Goal: Task Accomplishment & Management: Use online tool/utility

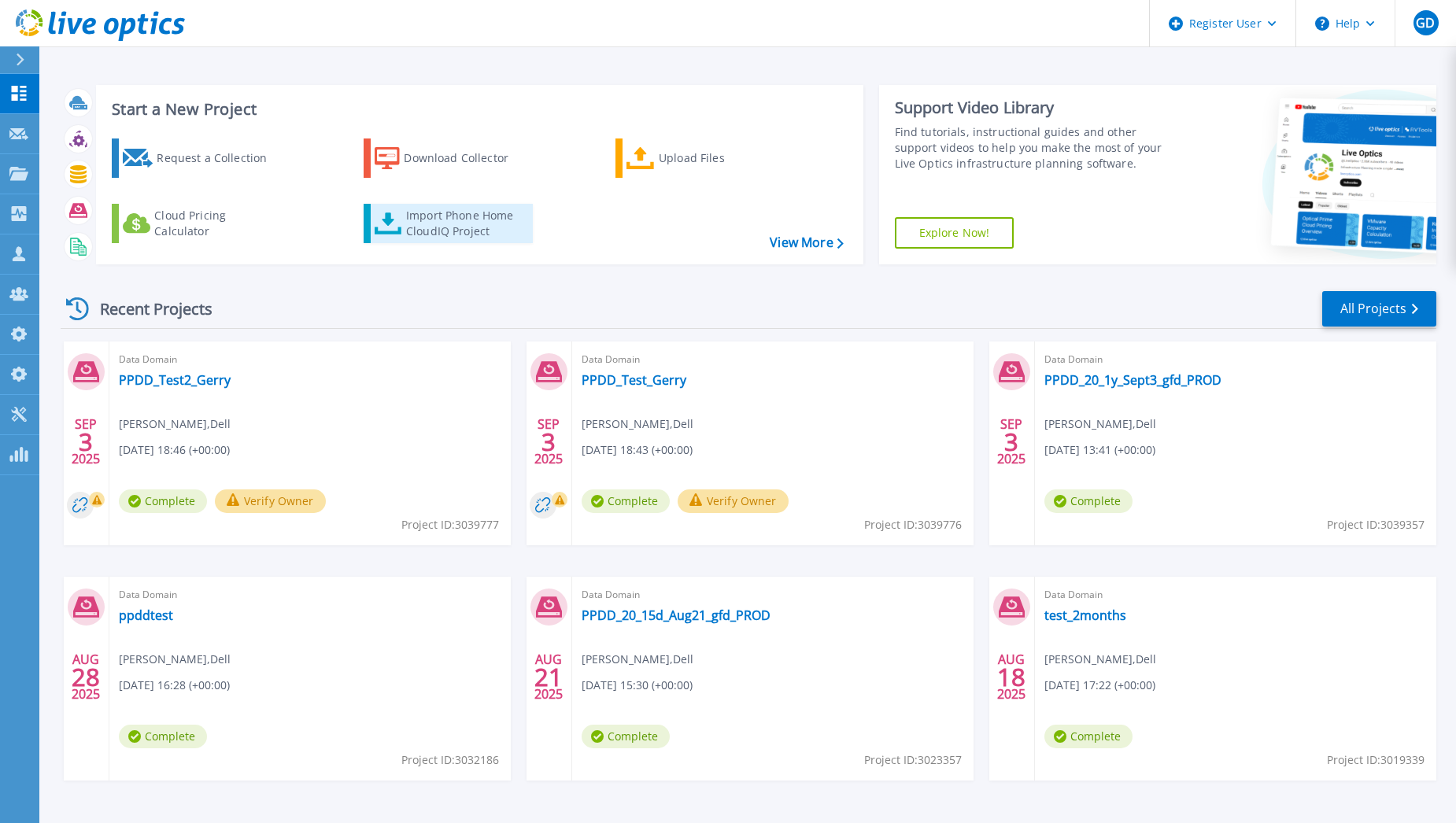
click at [396, 211] on link "Import Phone Home CloudIQ Project" at bounding box center [448, 223] width 169 height 40
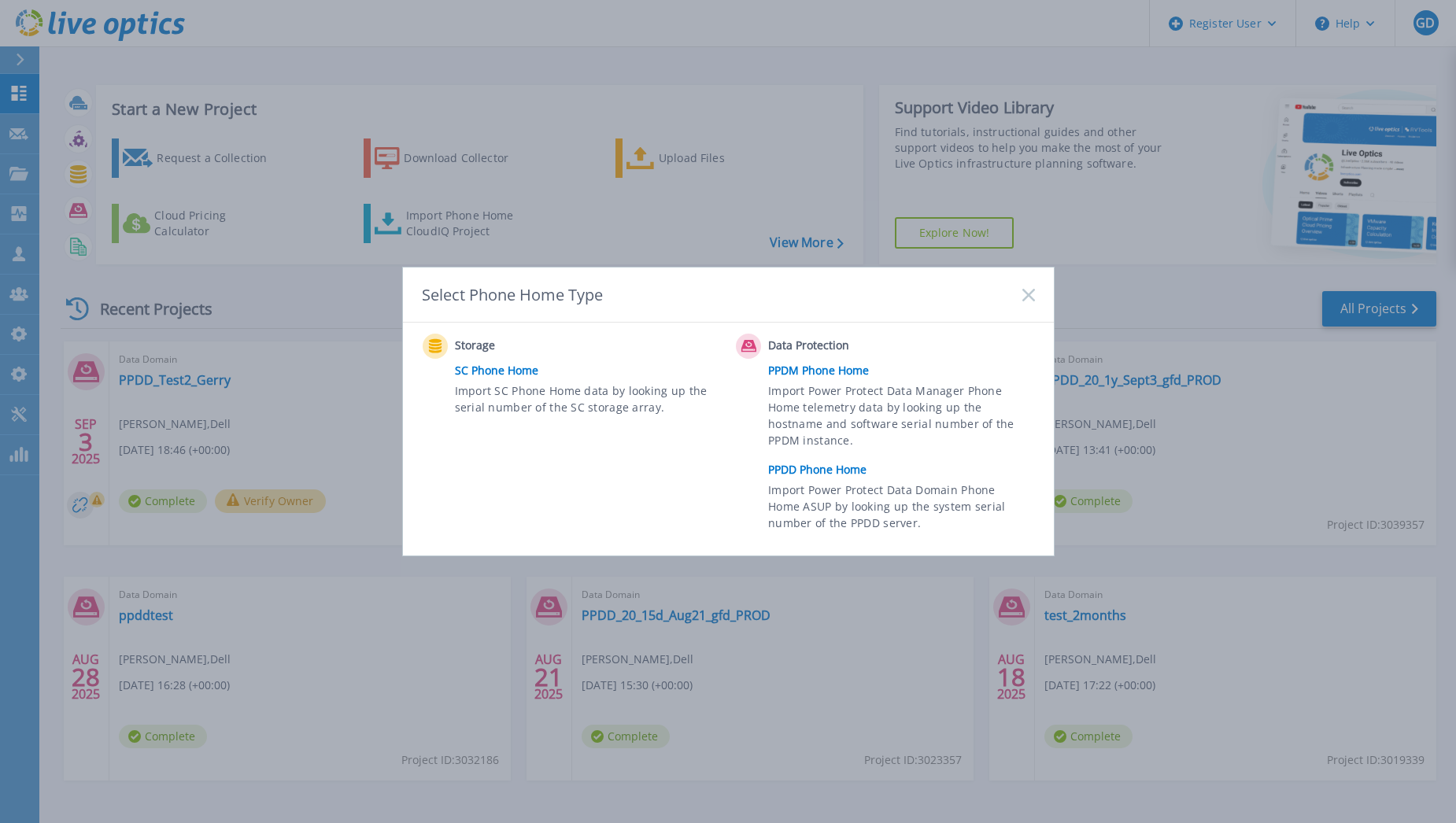
click at [791, 473] on link "PPDD Phone Home" at bounding box center [904, 469] width 273 height 23
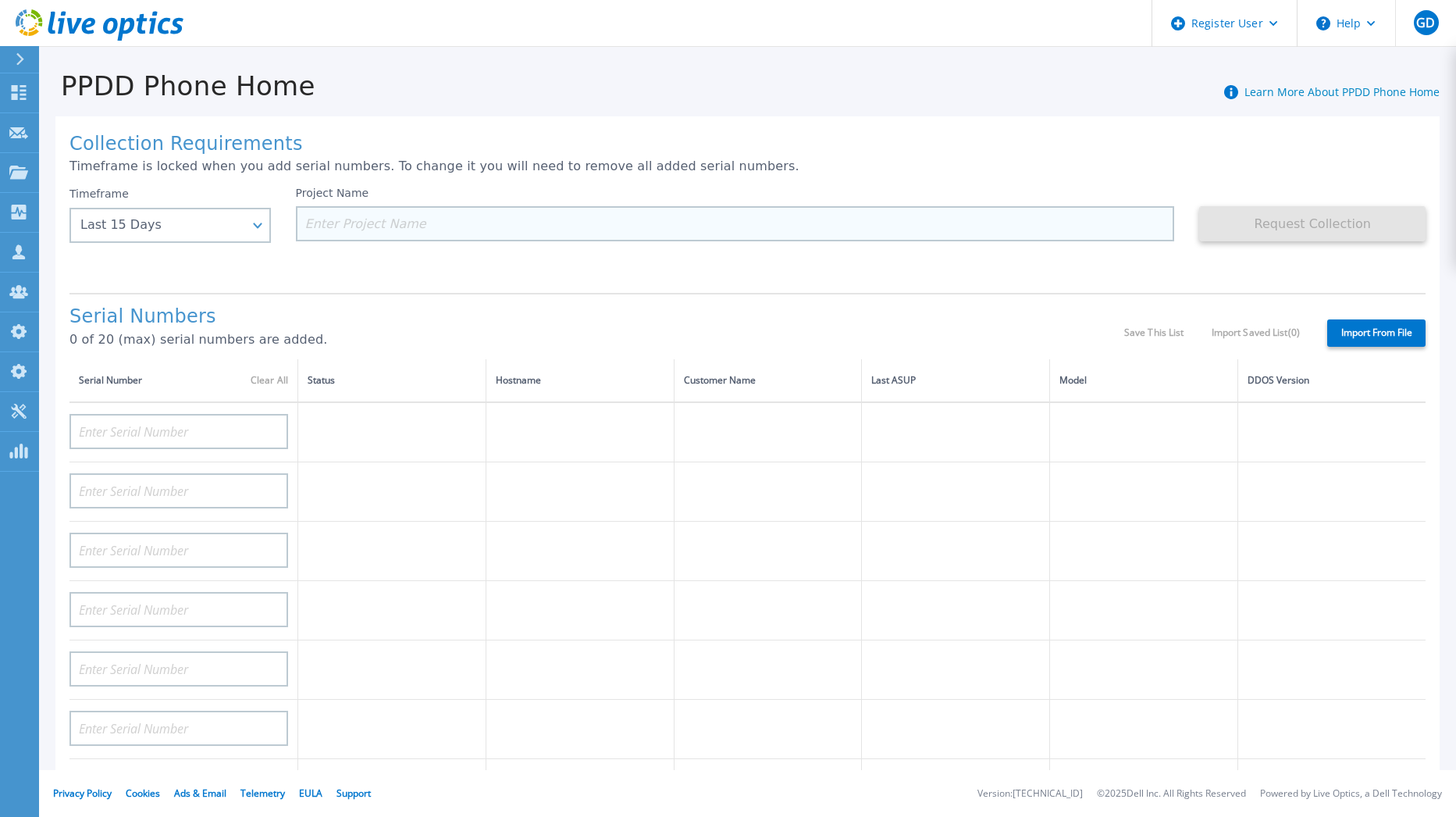
click at [346, 233] on input at bounding box center [735, 224] width 879 height 35
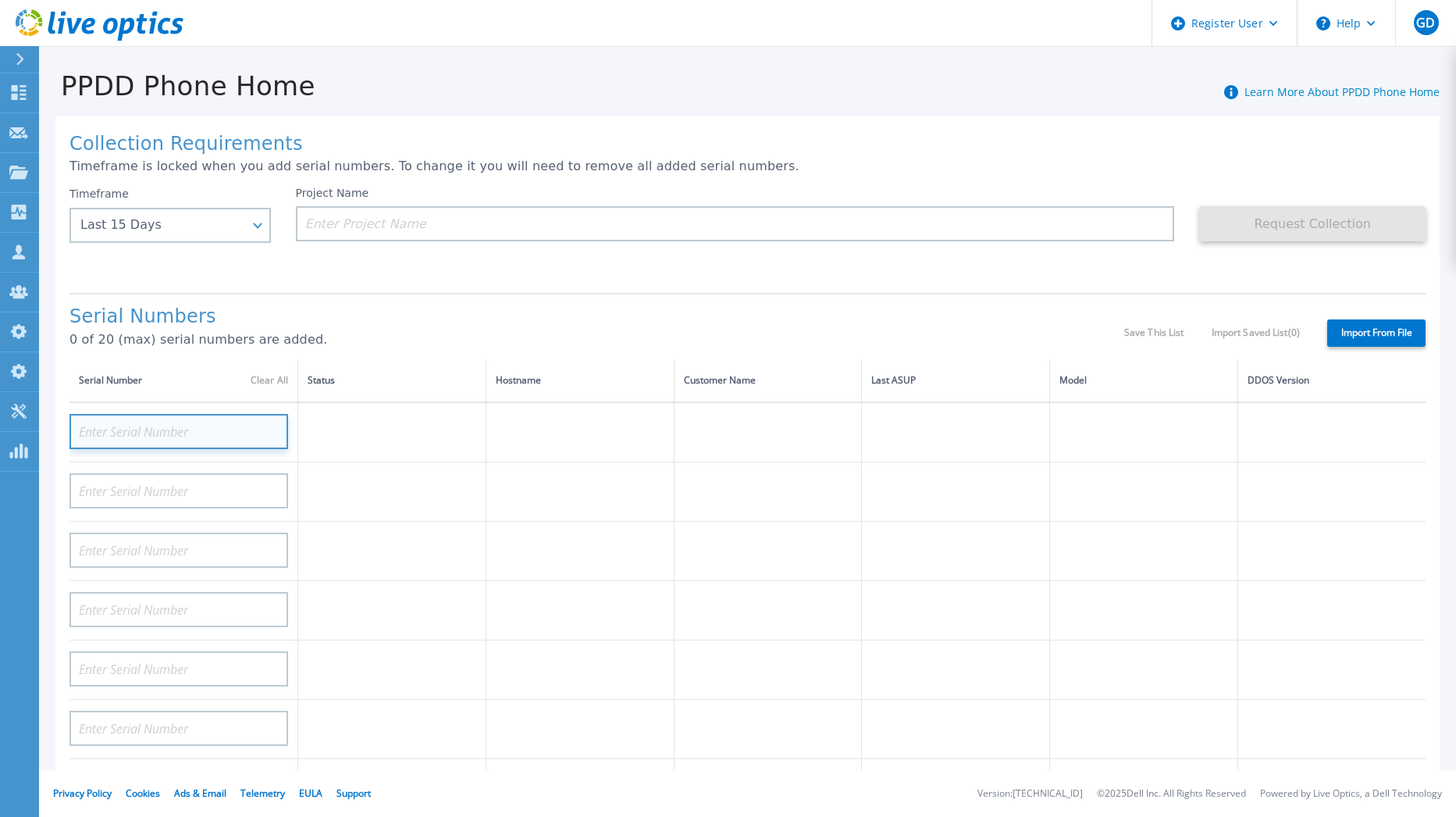
click at [183, 435] on input at bounding box center [178, 432] width 218 height 35
paste input "CKM00203002102"
type input "CKM00203002102"
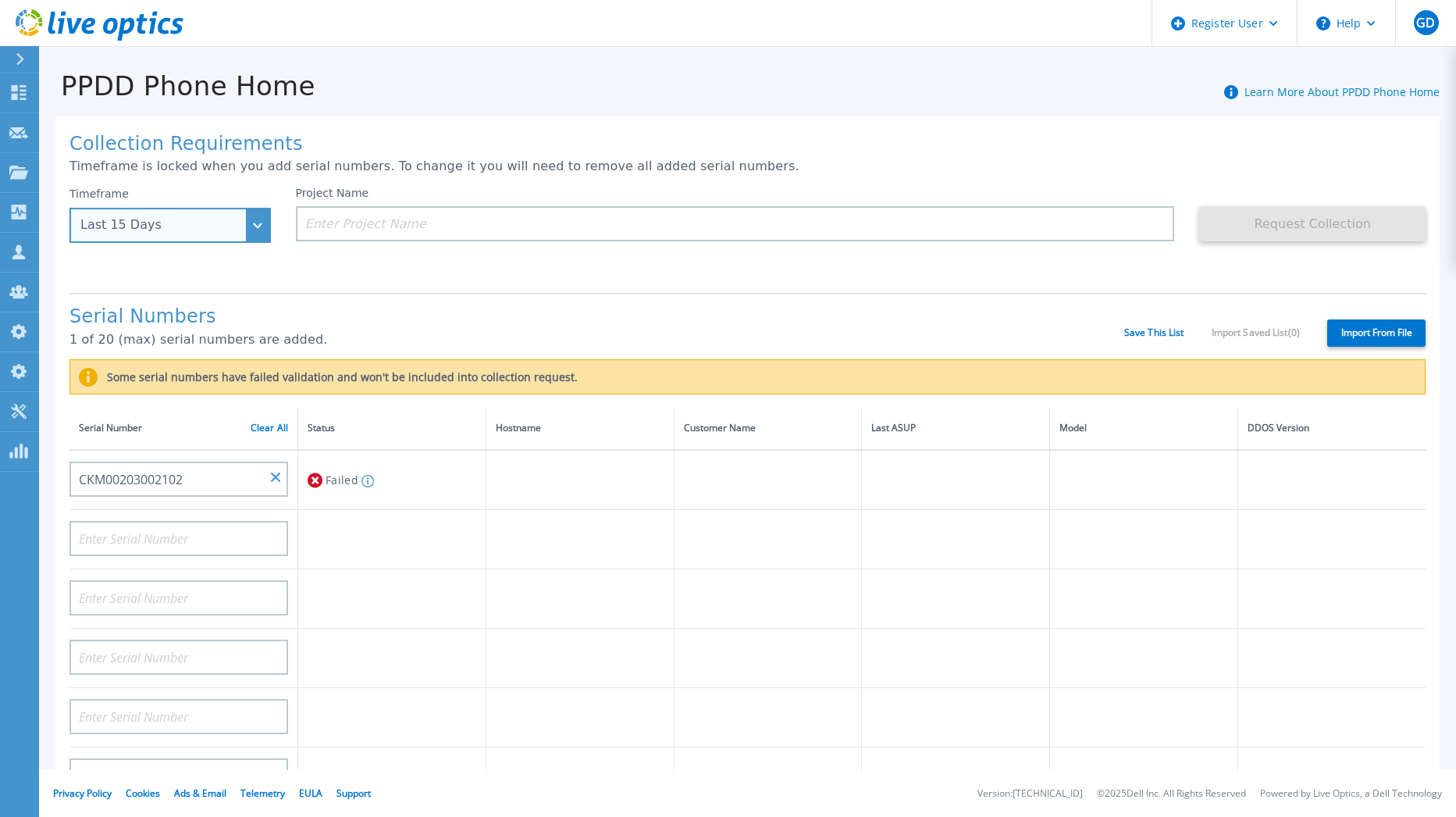
click at [254, 226] on div "Last 15 Days" at bounding box center [169, 225] width 201 height 35
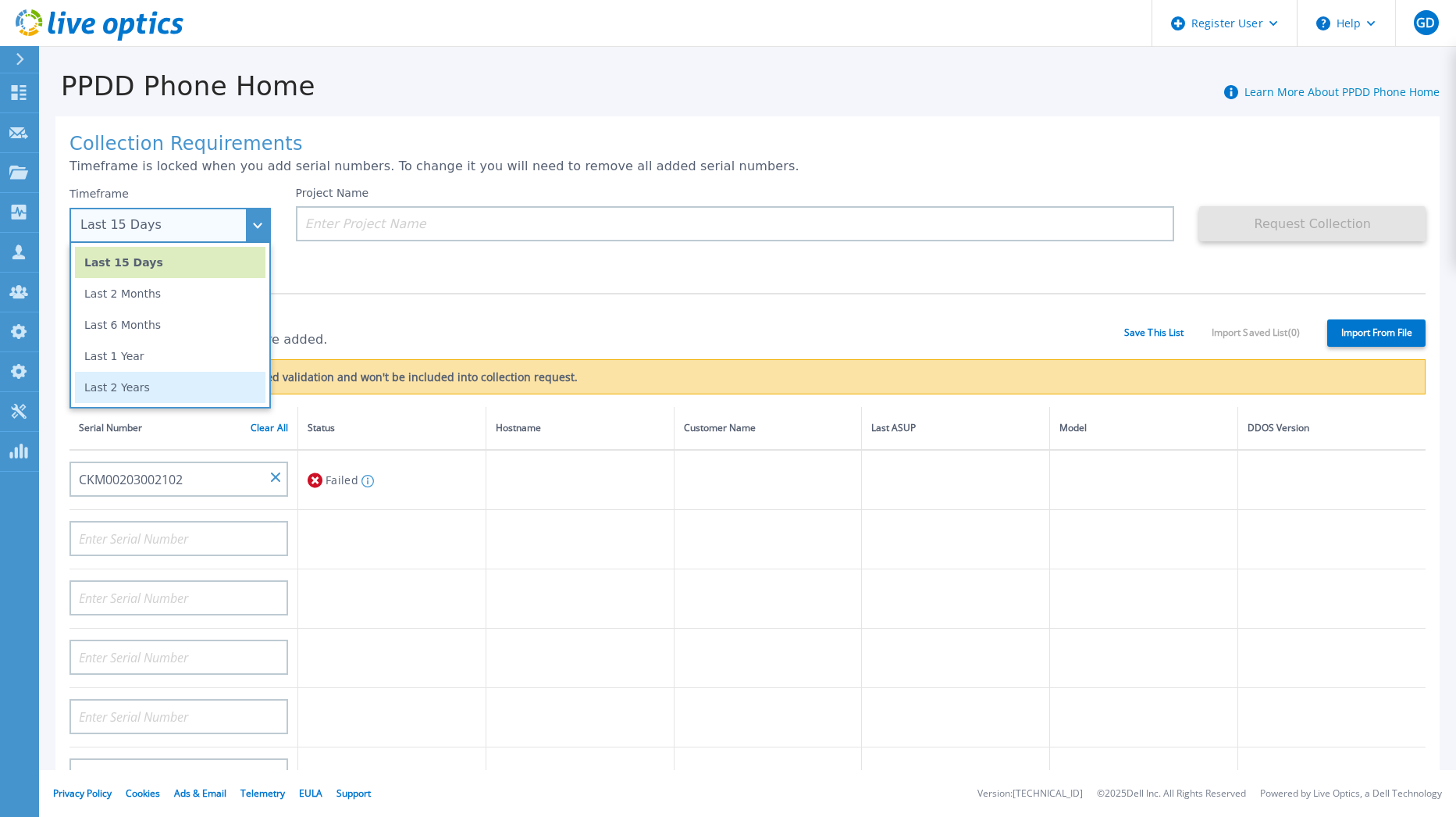
click at [181, 388] on li "Last 2 Years" at bounding box center [170, 387] width 191 height 31
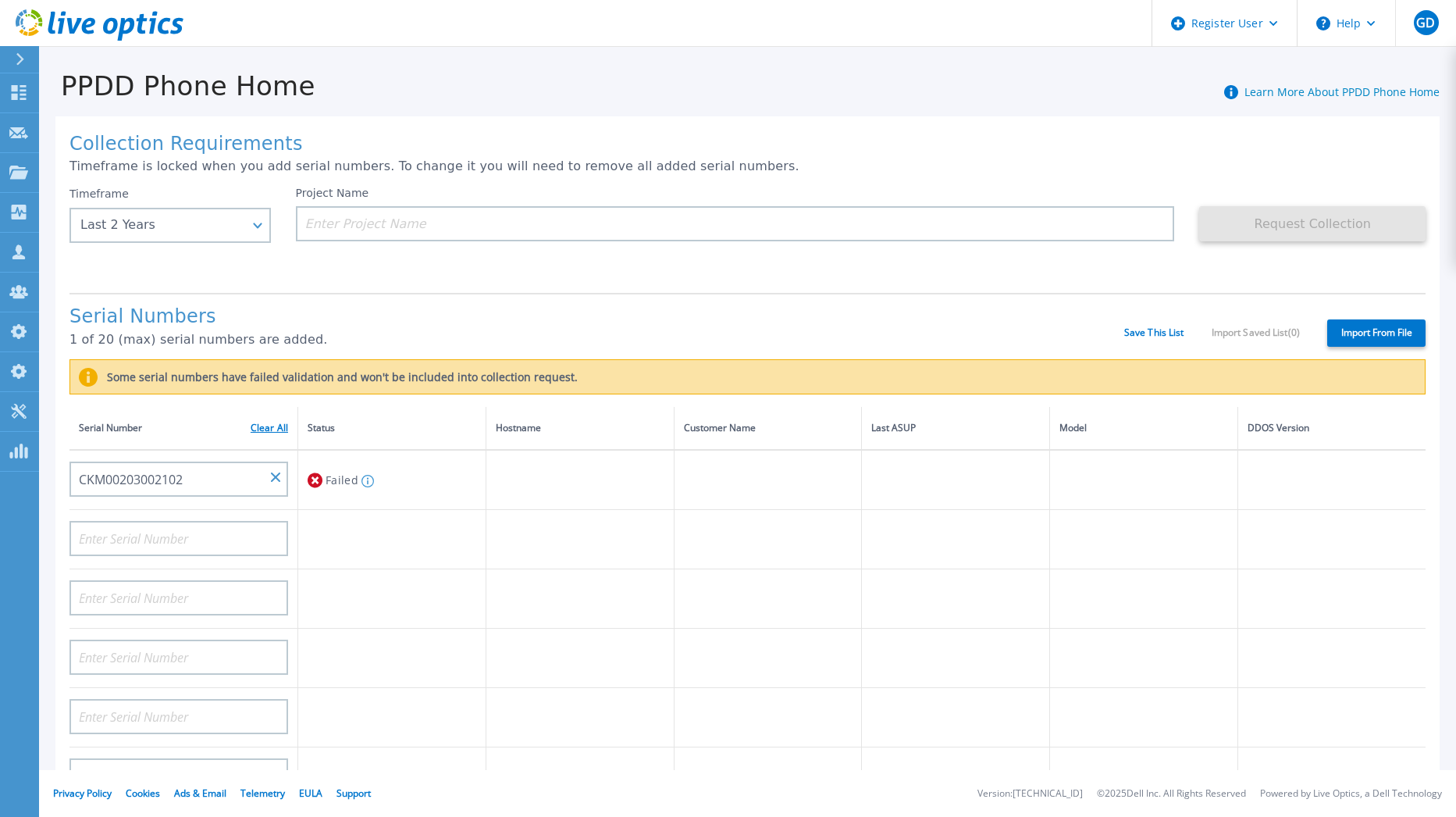
click at [270, 427] on link "Clear All" at bounding box center [270, 428] width 38 height 11
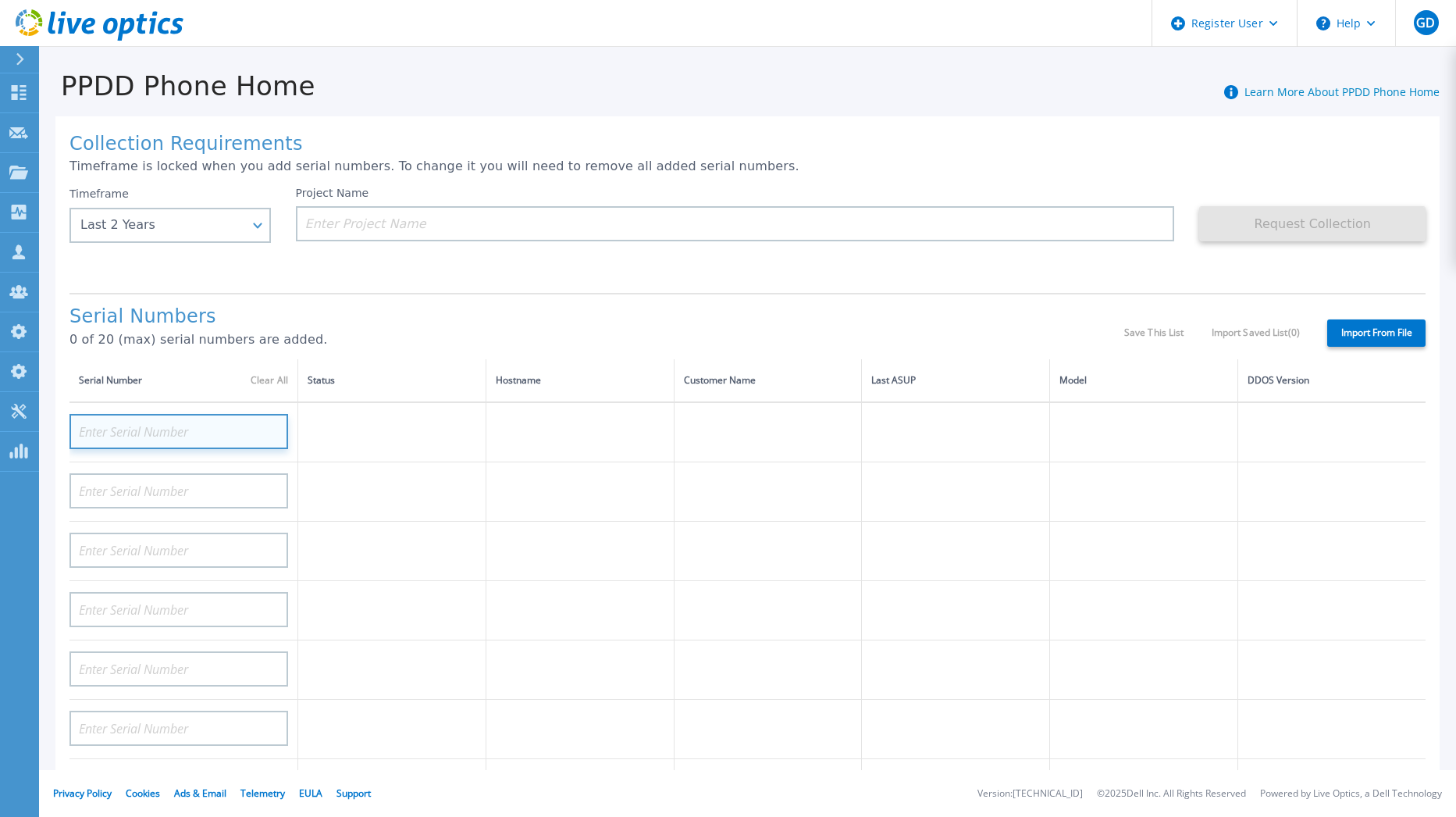
click at [199, 442] on input at bounding box center [178, 432] width 218 height 35
paste input "CKM00203002102"
type input "CKM00203002102"
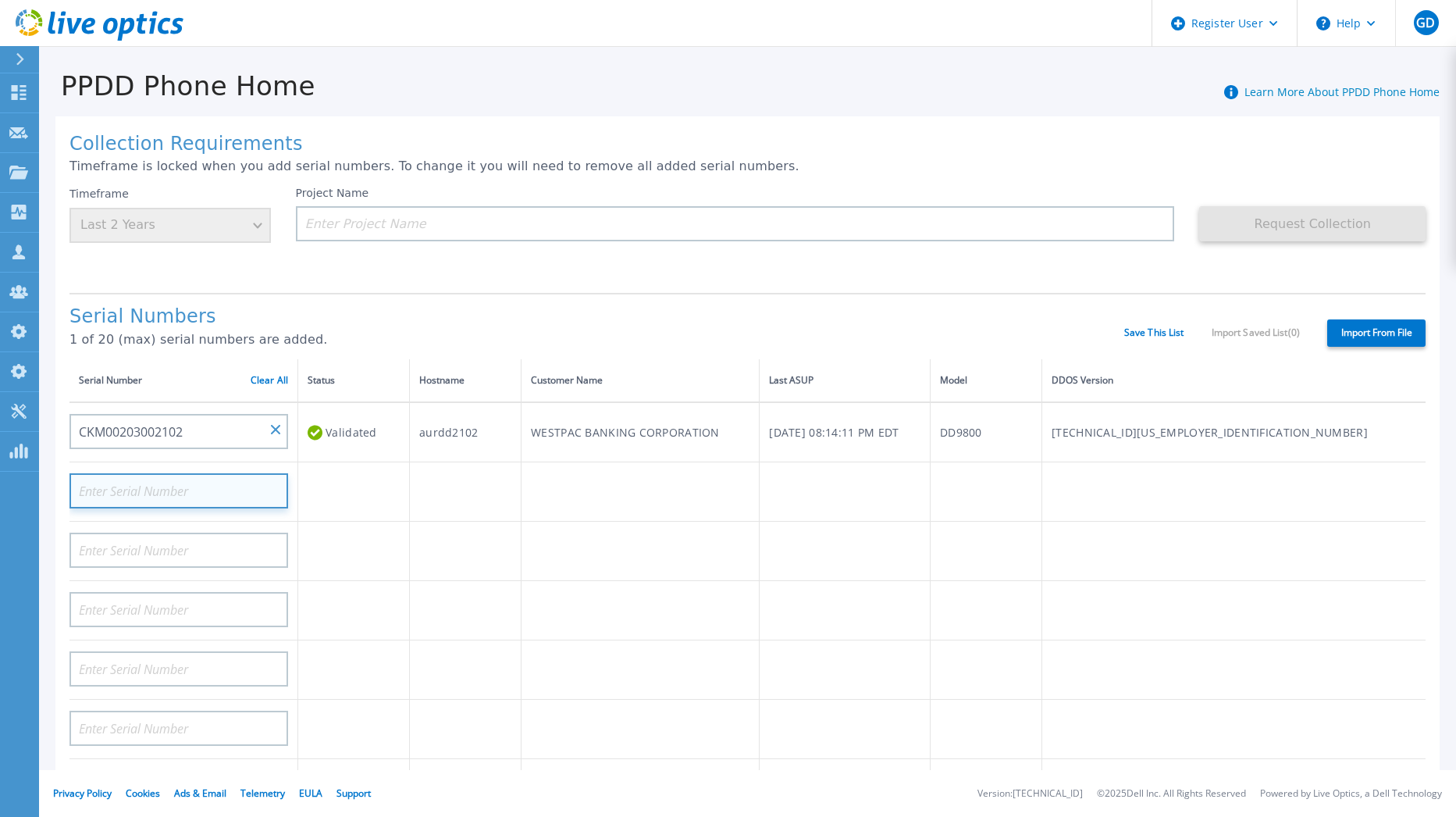
click at [181, 481] on input at bounding box center [178, 491] width 218 height 35
paste input "CKM00201300144"
type input "CKM00201300144"
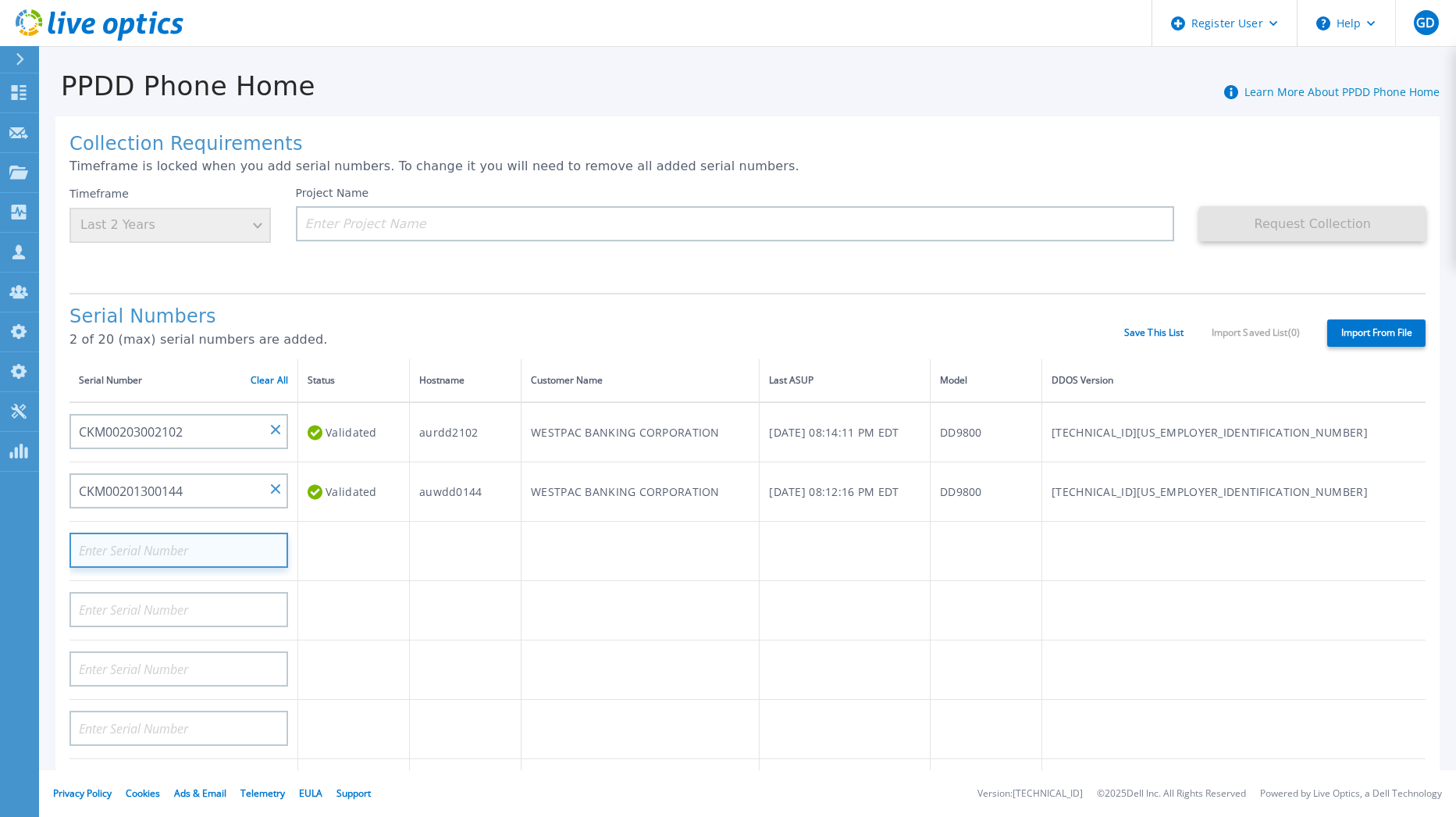
click at [146, 566] on input at bounding box center [178, 550] width 218 height 35
click at [130, 546] on input at bounding box center [178, 550] width 218 height 35
paste input "CKM00203000951"
type input "CKM00203000951"
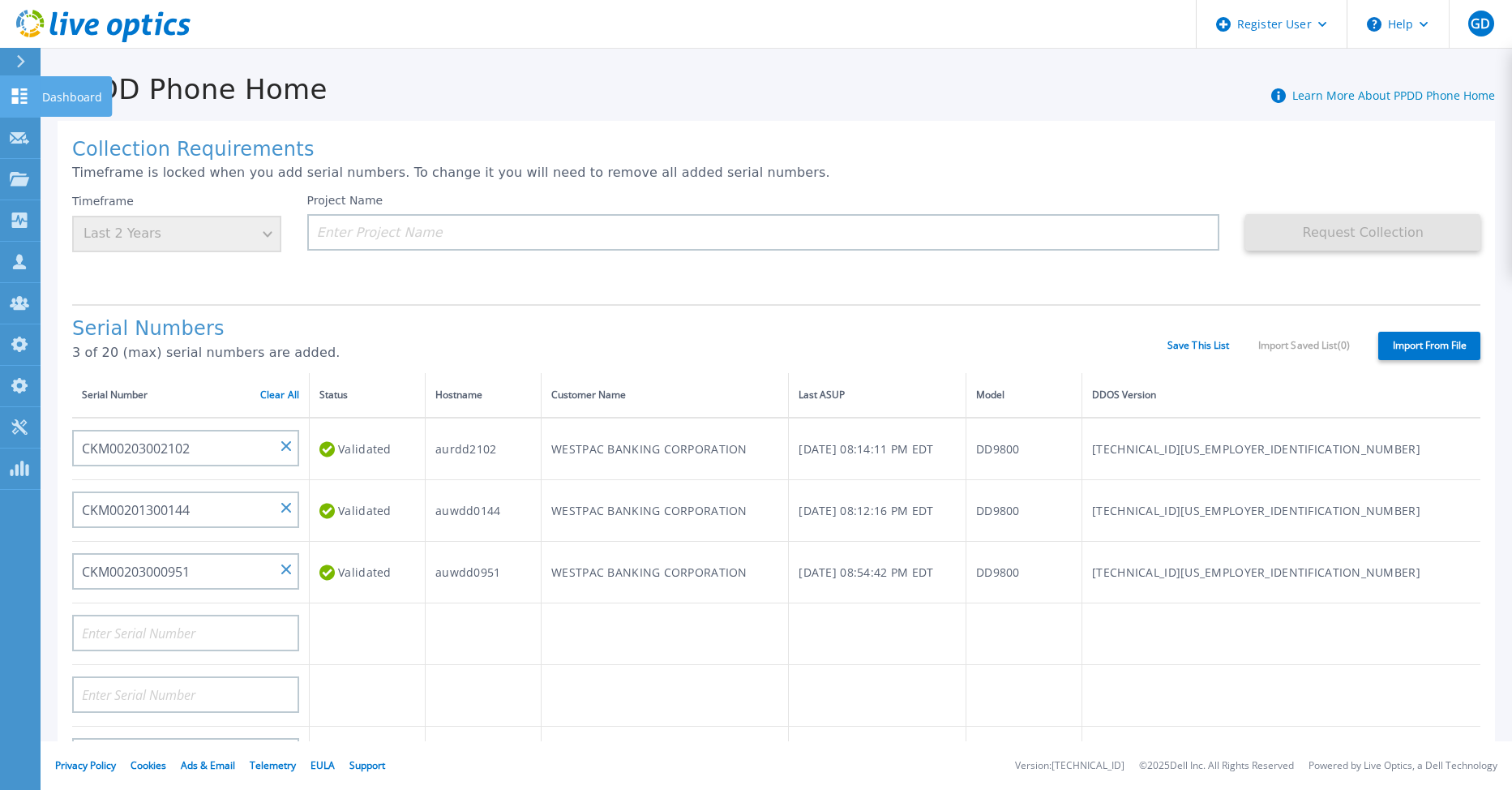
click at [14, 97] on icon at bounding box center [20, 95] width 20 height 15
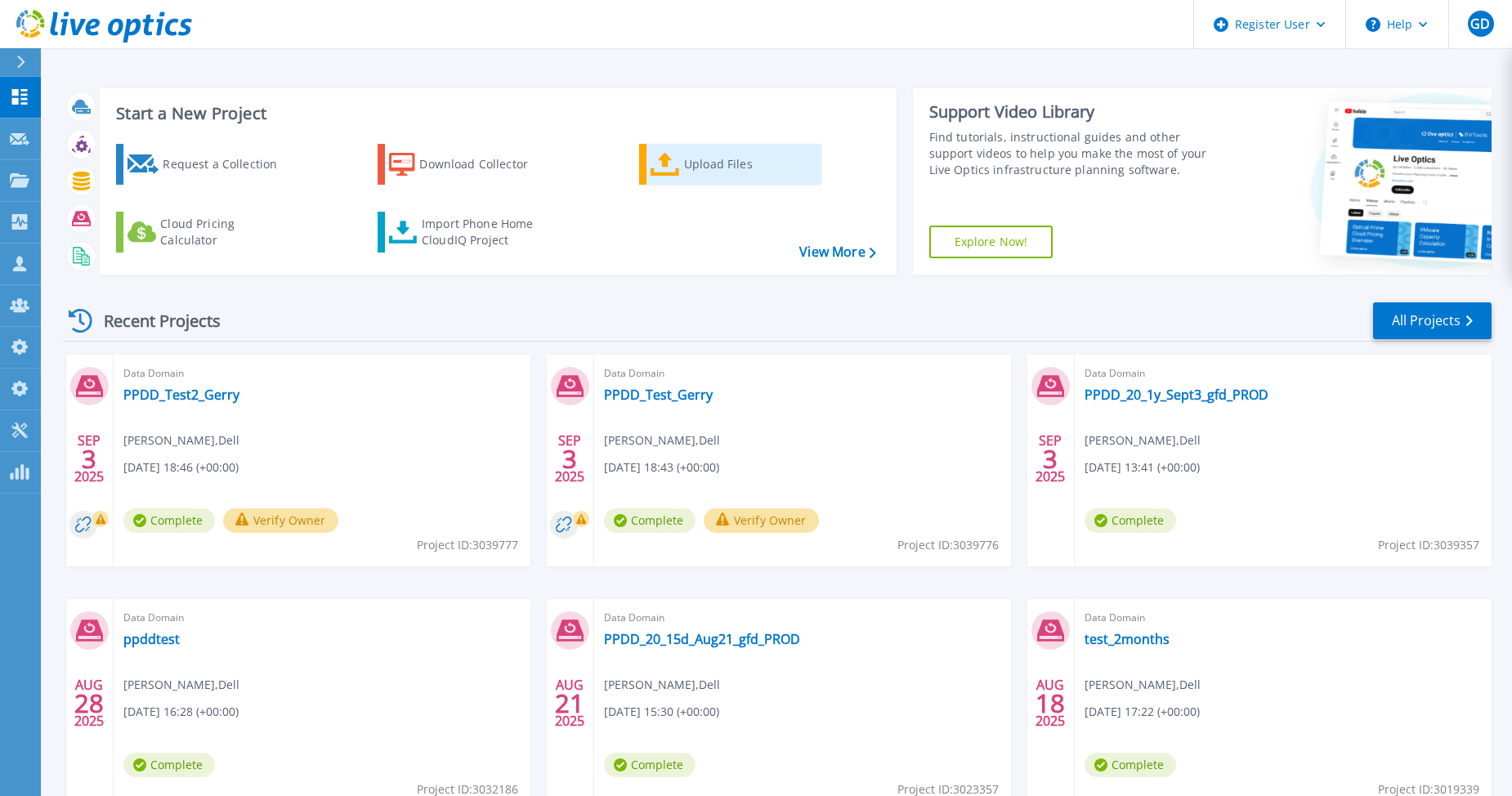
click at [678, 165] on icon at bounding box center [665, 165] width 30 height 23
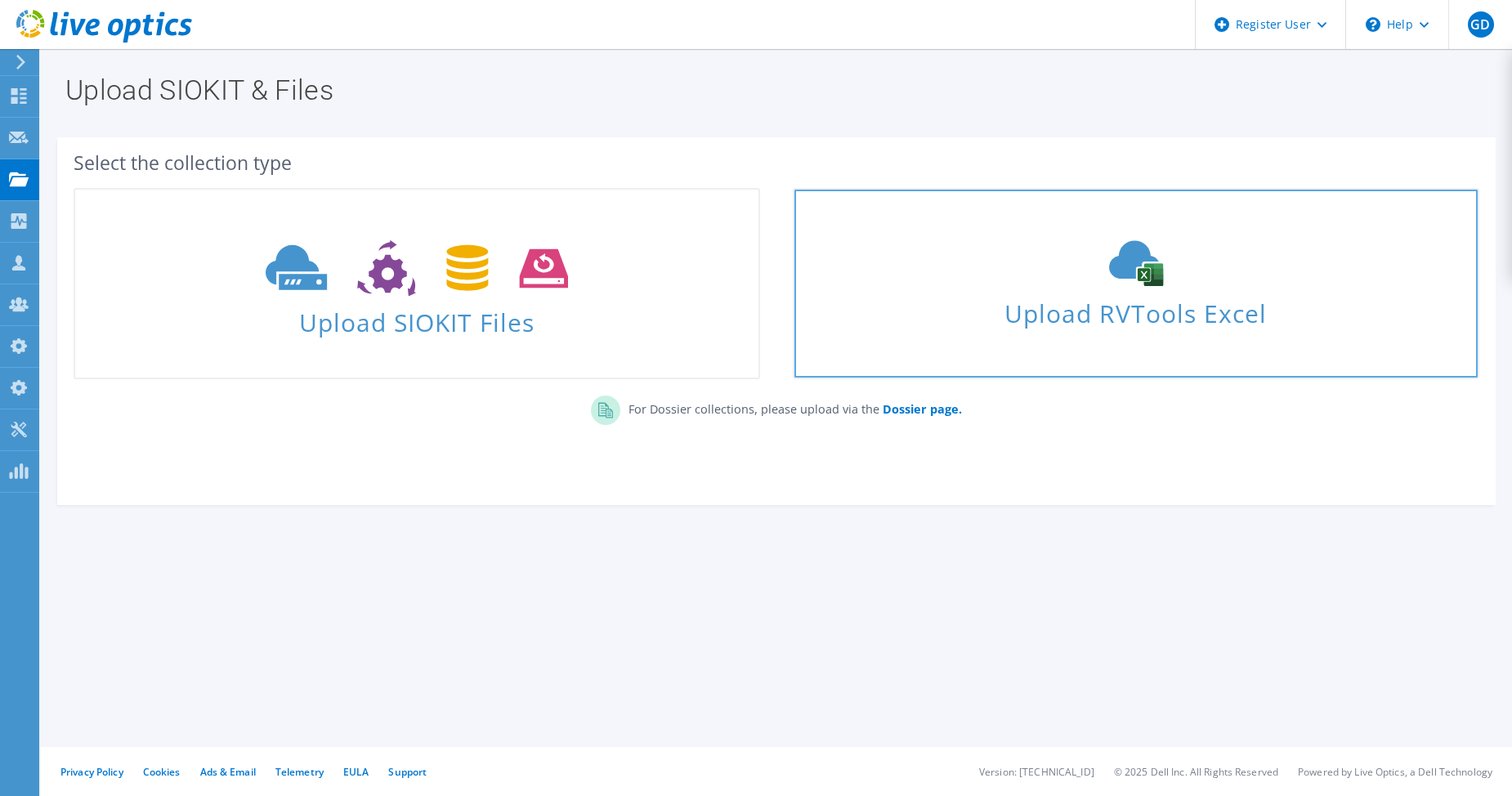
click at [1085, 318] on span "Upload RVTools Excel" at bounding box center [1136, 309] width 683 height 35
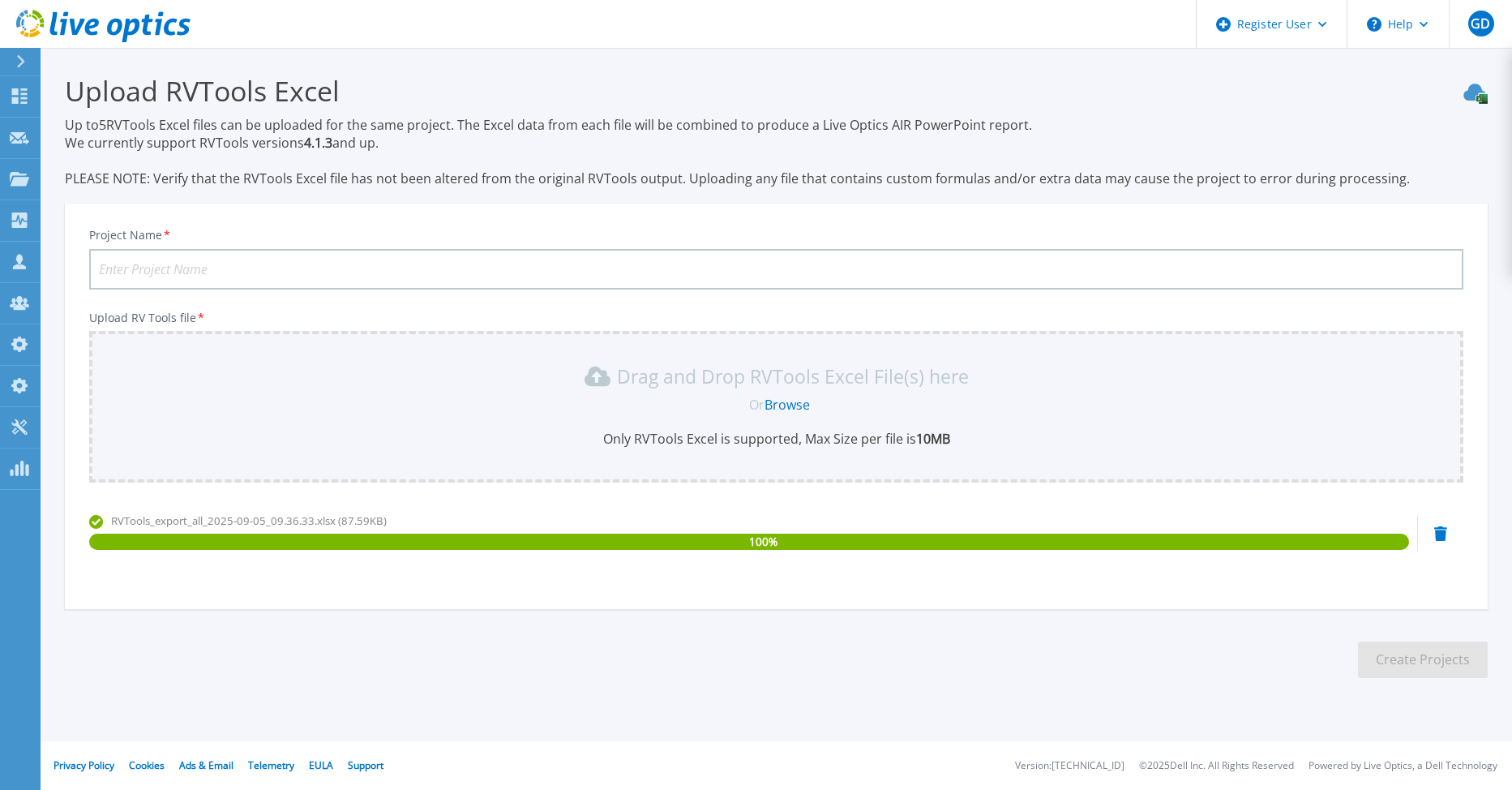
click at [140, 265] on input "Project Name *" at bounding box center [776, 269] width 1374 height 41
type input "Test Excel"
click at [1425, 666] on button "Create Projects" at bounding box center [1423, 659] width 130 height 36
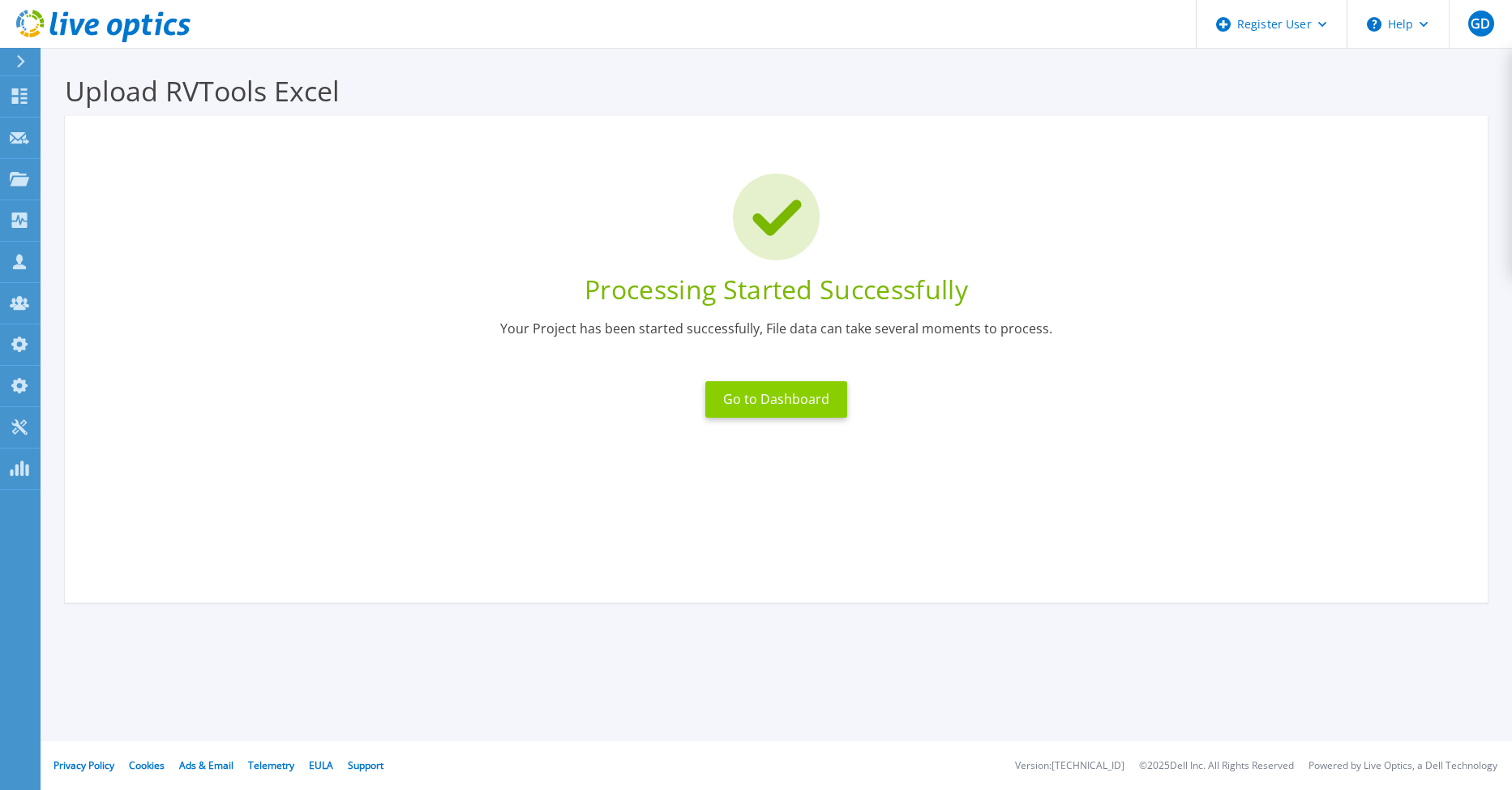
click at [772, 403] on button "Go to Dashboard" at bounding box center [777, 399] width 142 height 36
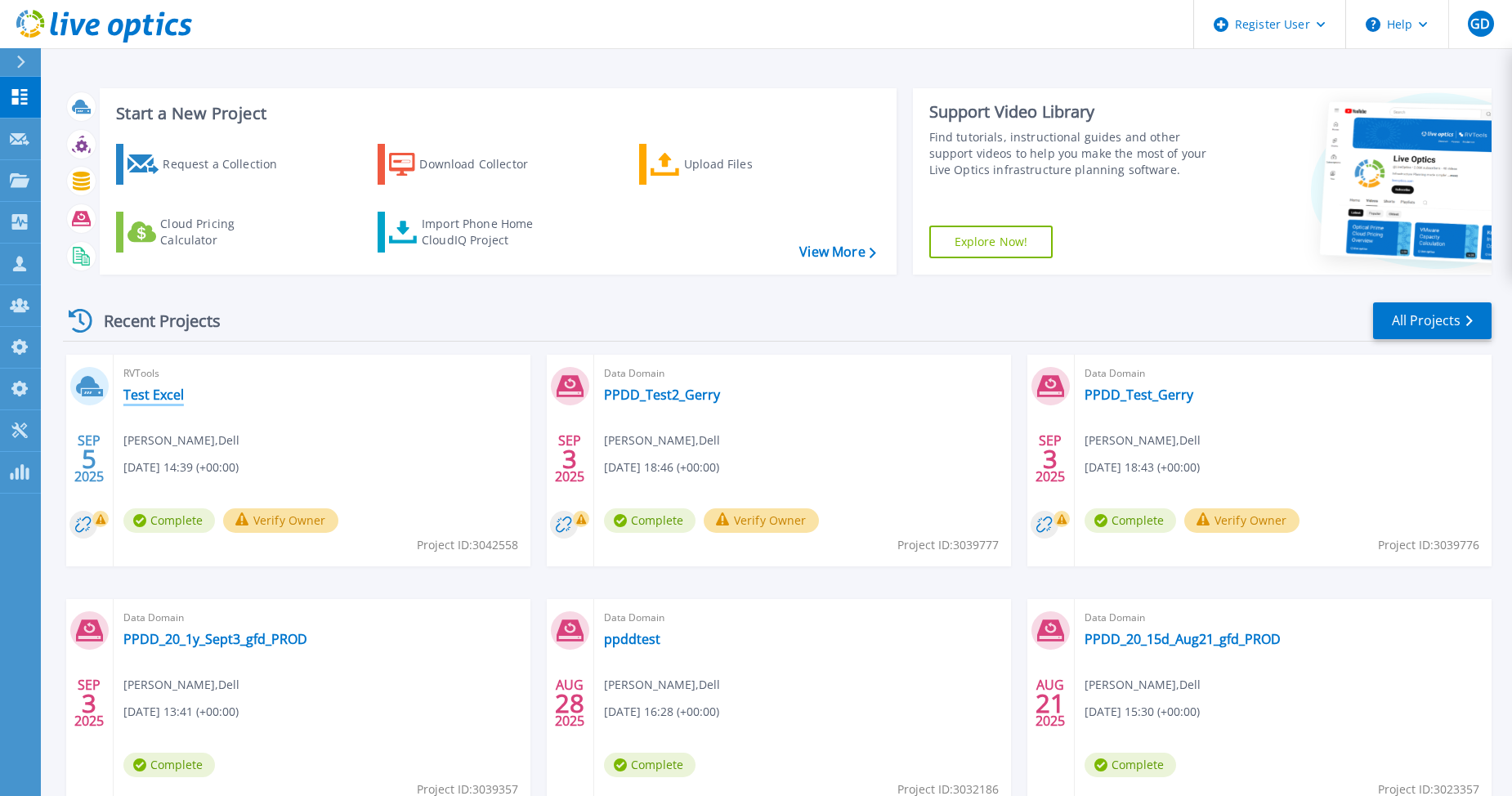
click at [155, 396] on link "Test Excel" at bounding box center [154, 395] width 61 height 16
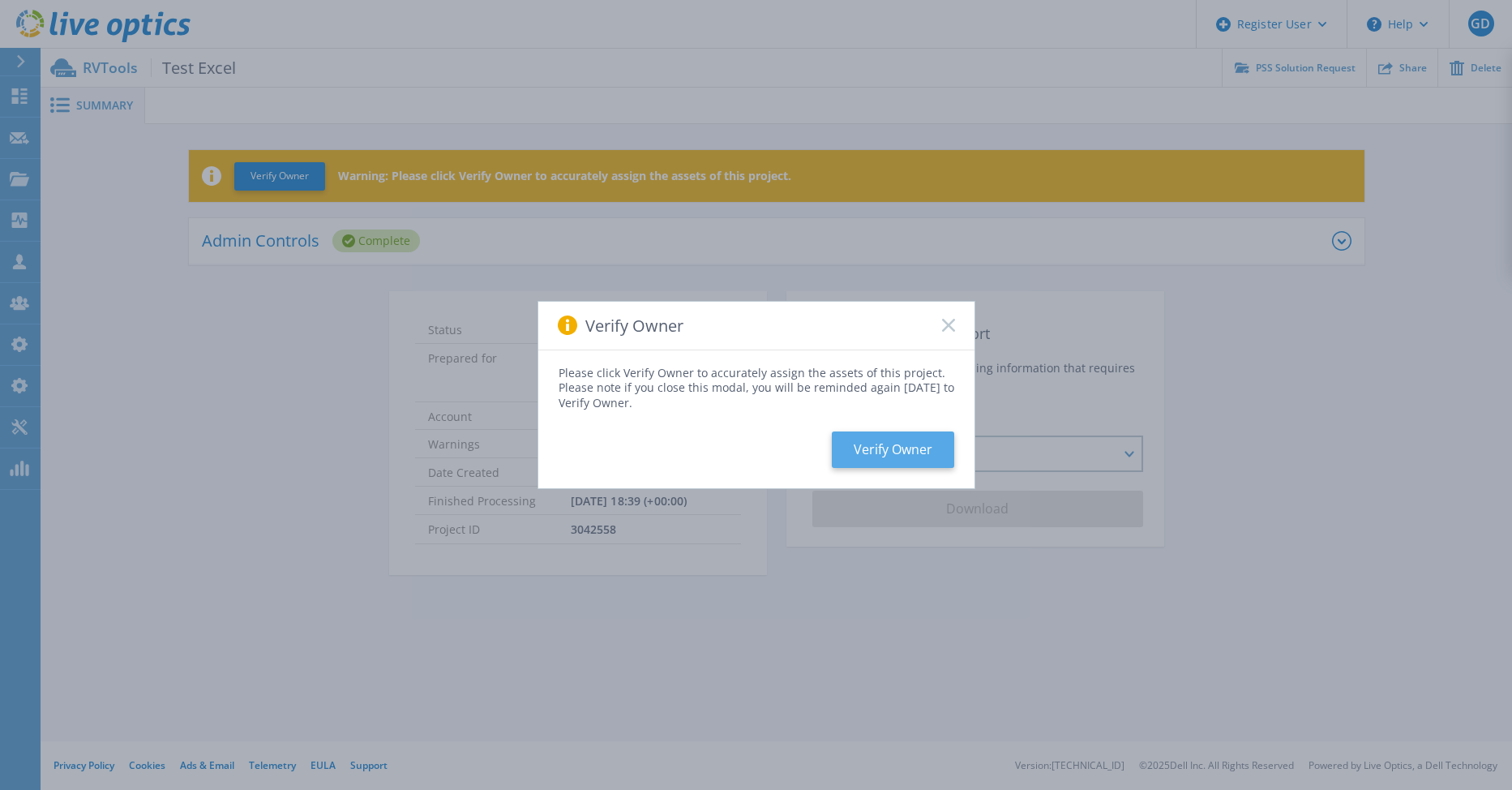
click at [843, 439] on button "Verify Owner" at bounding box center [893, 449] width 123 height 36
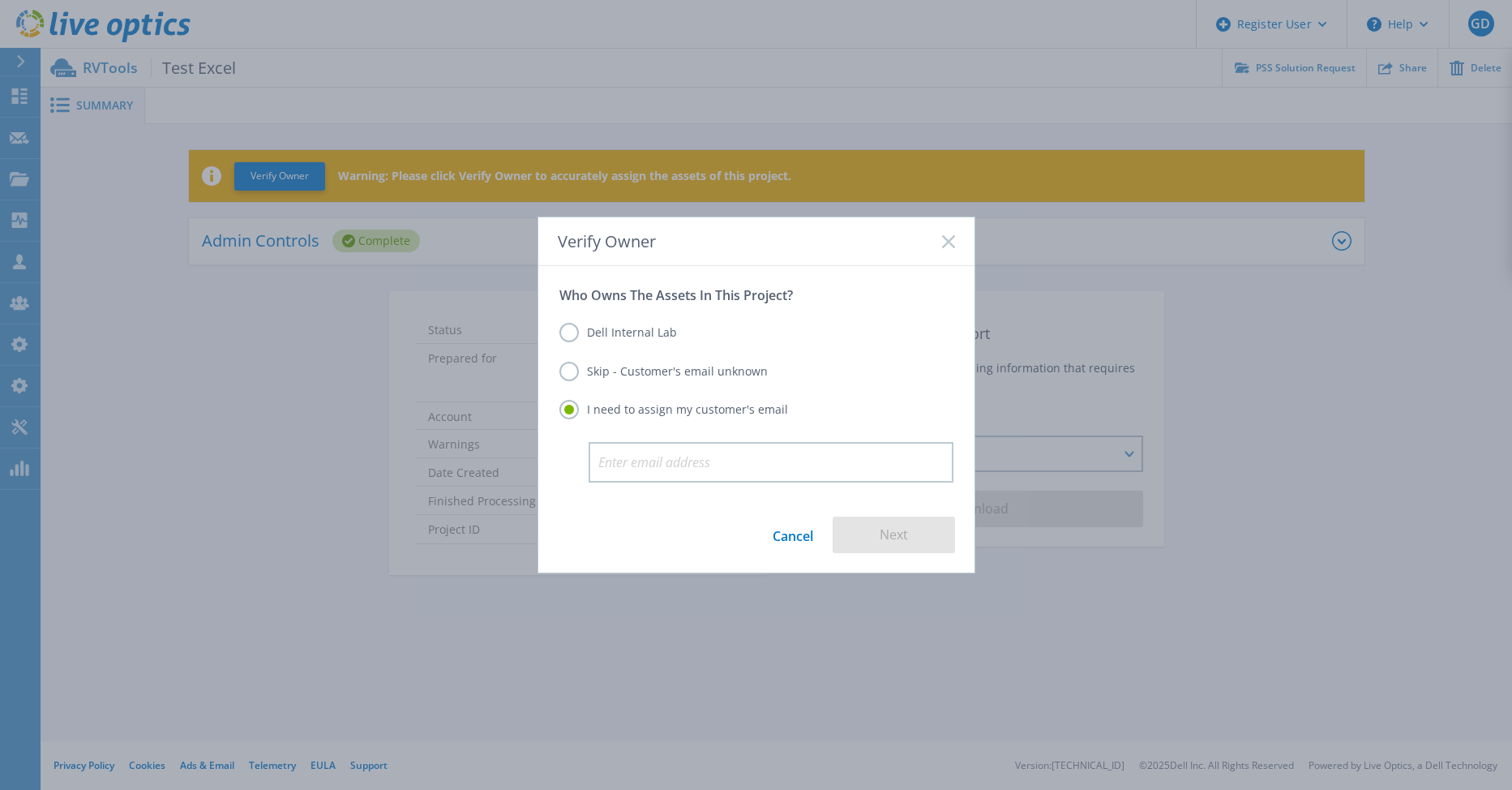
click at [653, 331] on label "Dell Internal Lab" at bounding box center [619, 332] width 117 height 20
click at [0, 0] on input "Dell Internal Lab" at bounding box center [0, 0] width 0 height 0
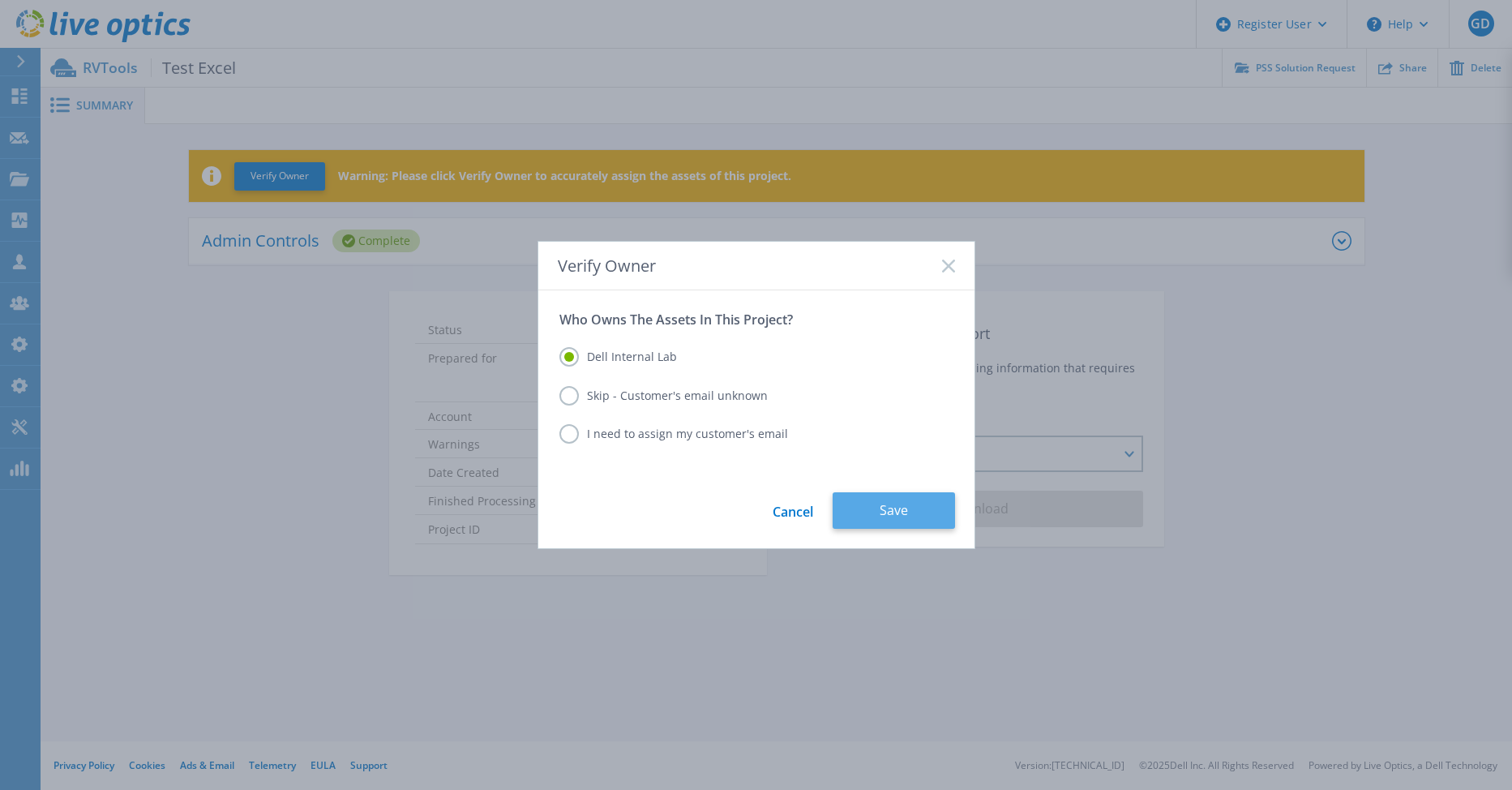
click at [872, 514] on button "Save" at bounding box center [894, 510] width 123 height 36
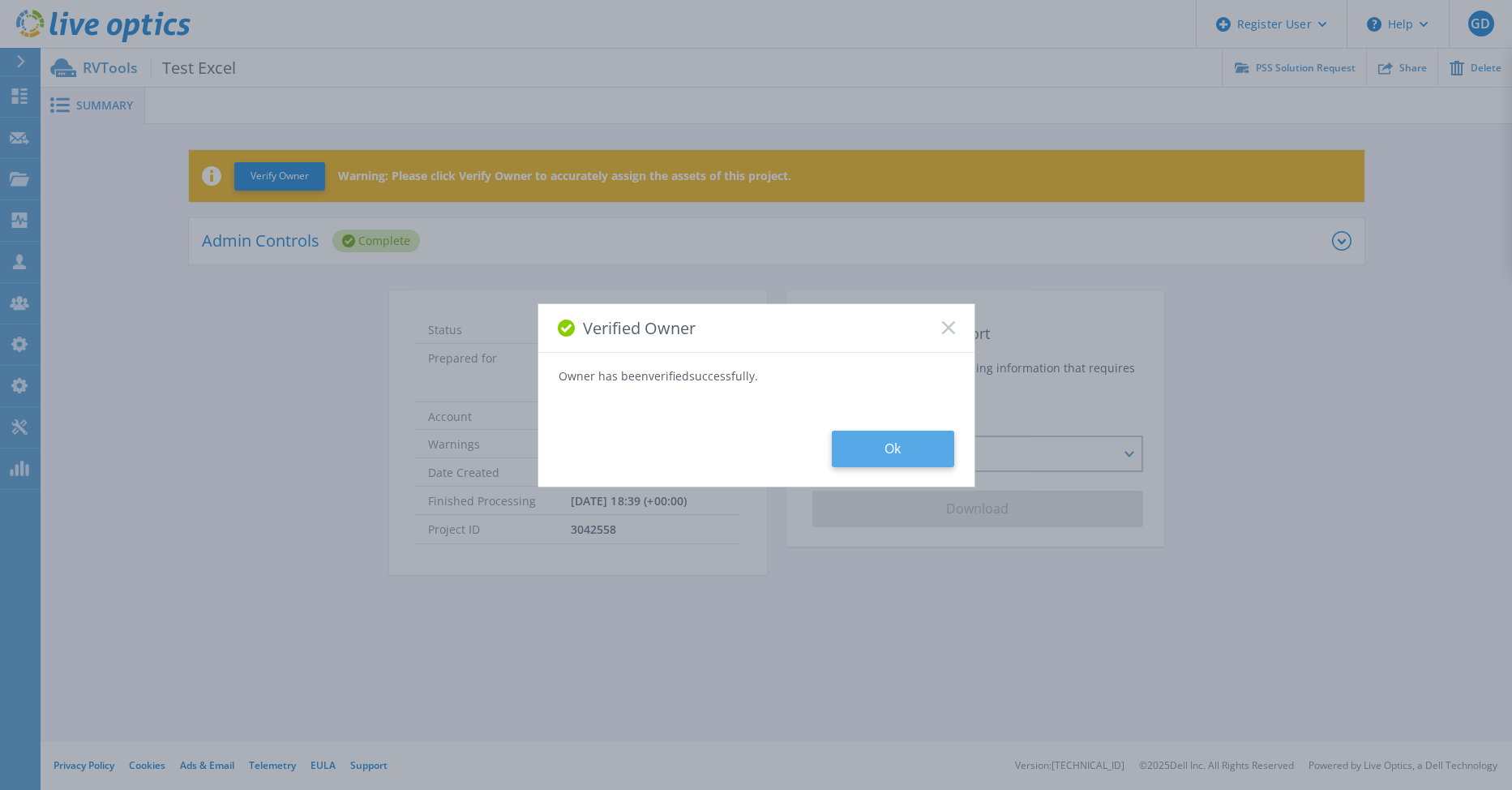
click at [868, 442] on button "Ok" at bounding box center [893, 448] width 123 height 36
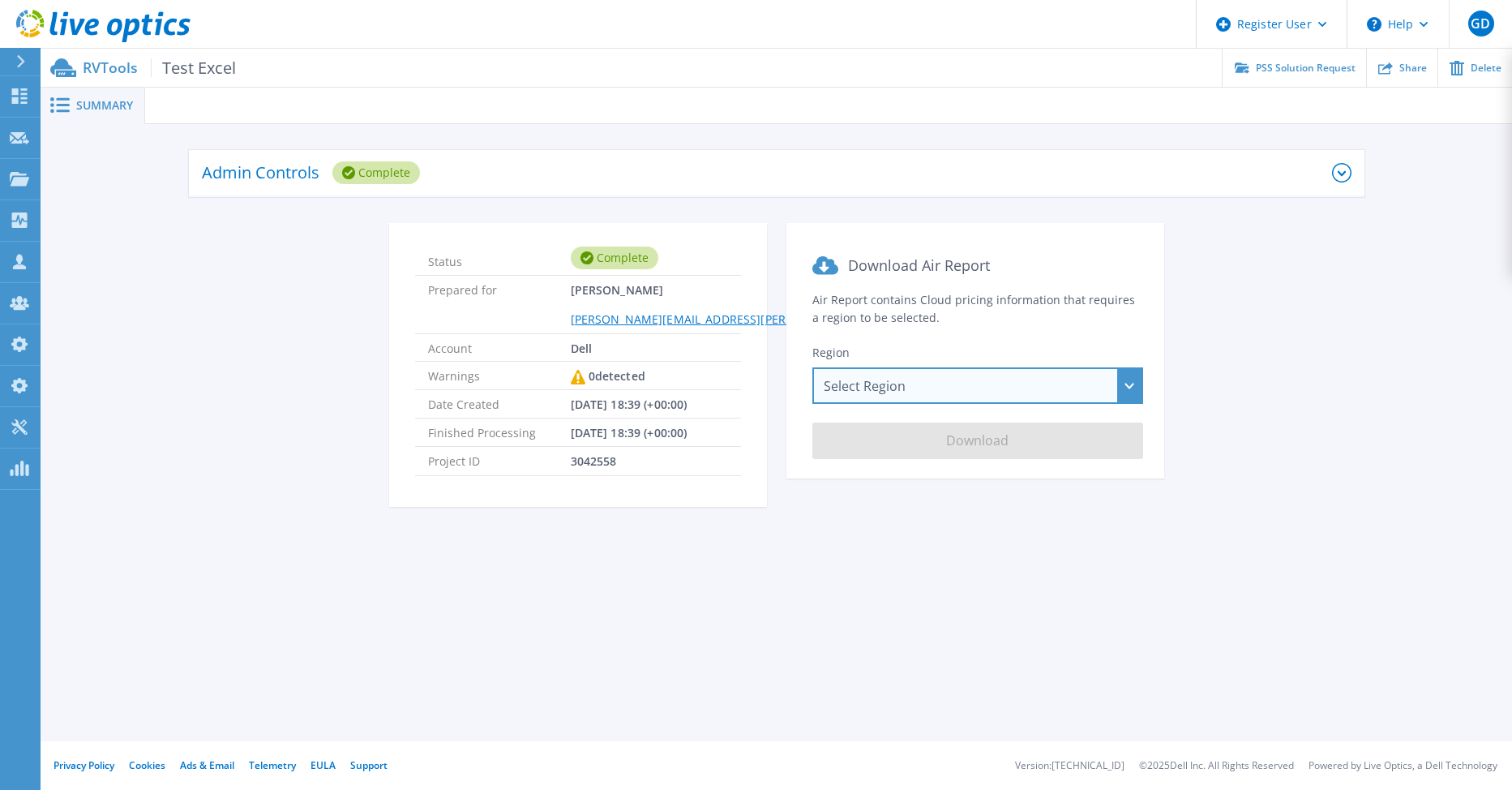
click at [1130, 382] on div "Select Region Asia Pacific (Hong Kong) Asia Pacific (Mumbai) Asia Pacific (Seou…" at bounding box center [978, 385] width 331 height 36
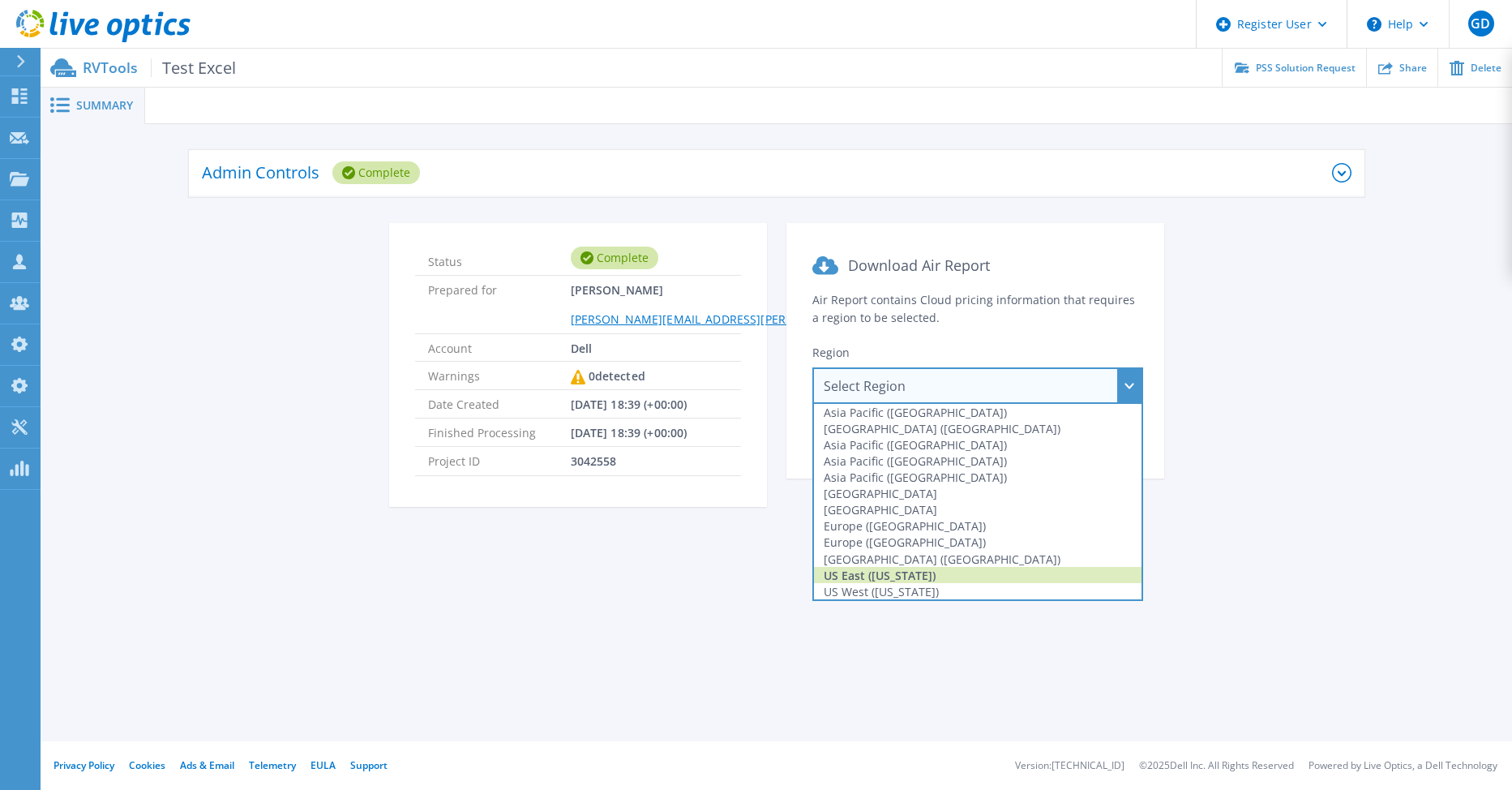
click at [920, 571] on div "US East ([US_STATE])" at bounding box center [978, 575] width 328 height 16
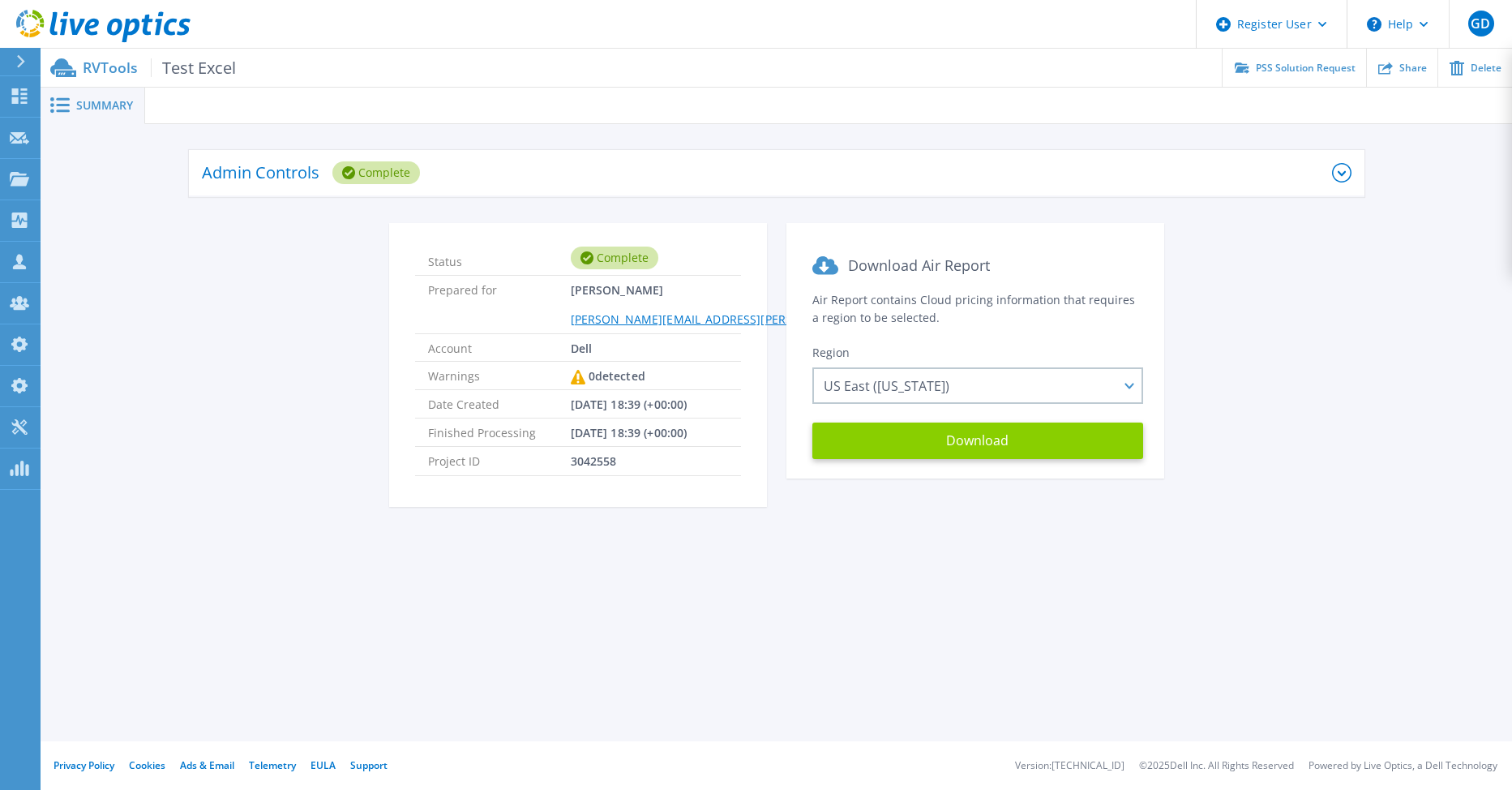
click at [947, 427] on button "Download" at bounding box center [978, 440] width 331 height 36
click at [1471, 23] on span "GD" at bounding box center [1481, 23] width 20 height 13
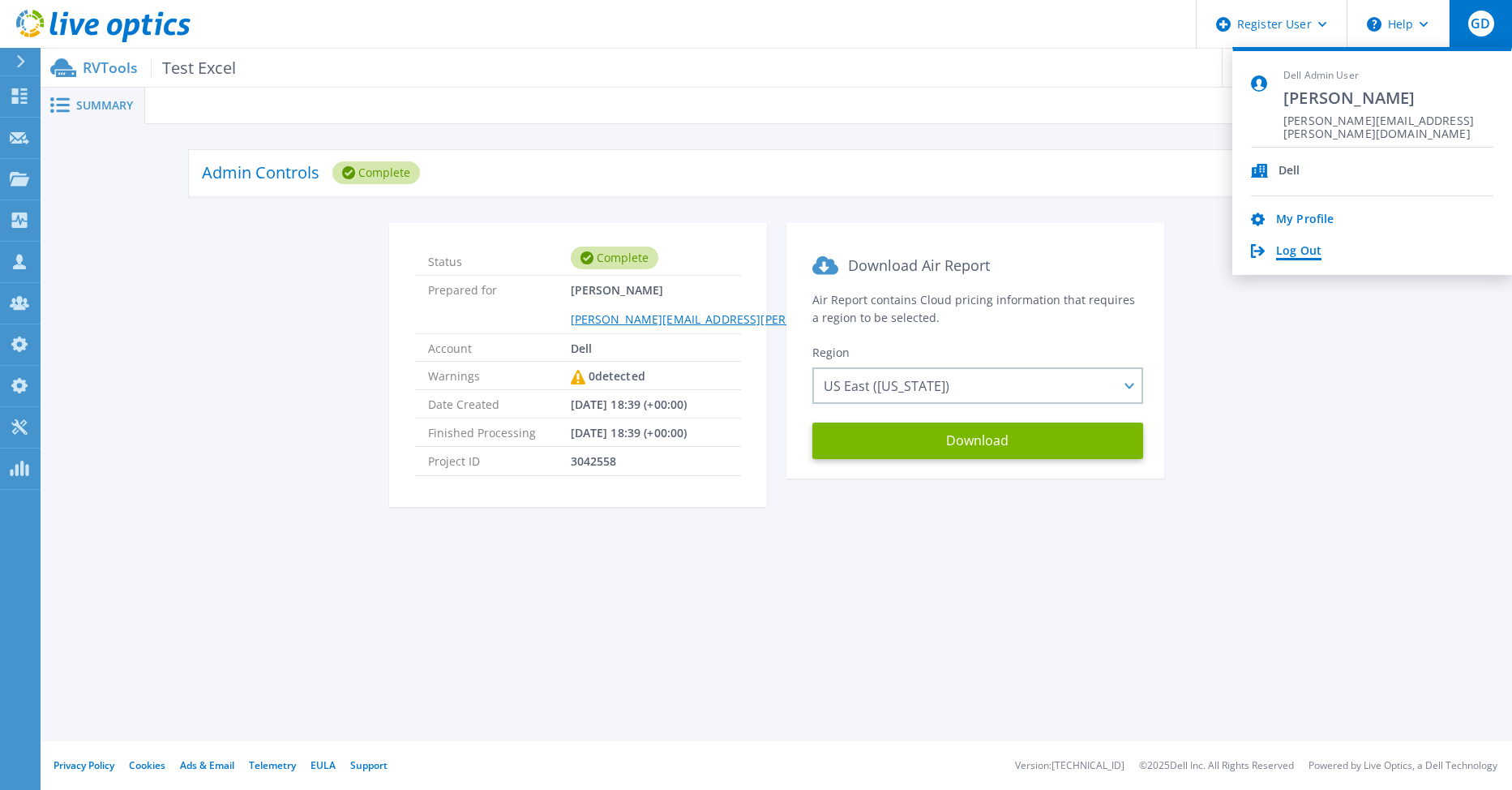
click at [1282, 253] on link "Log Out" at bounding box center [1299, 251] width 45 height 15
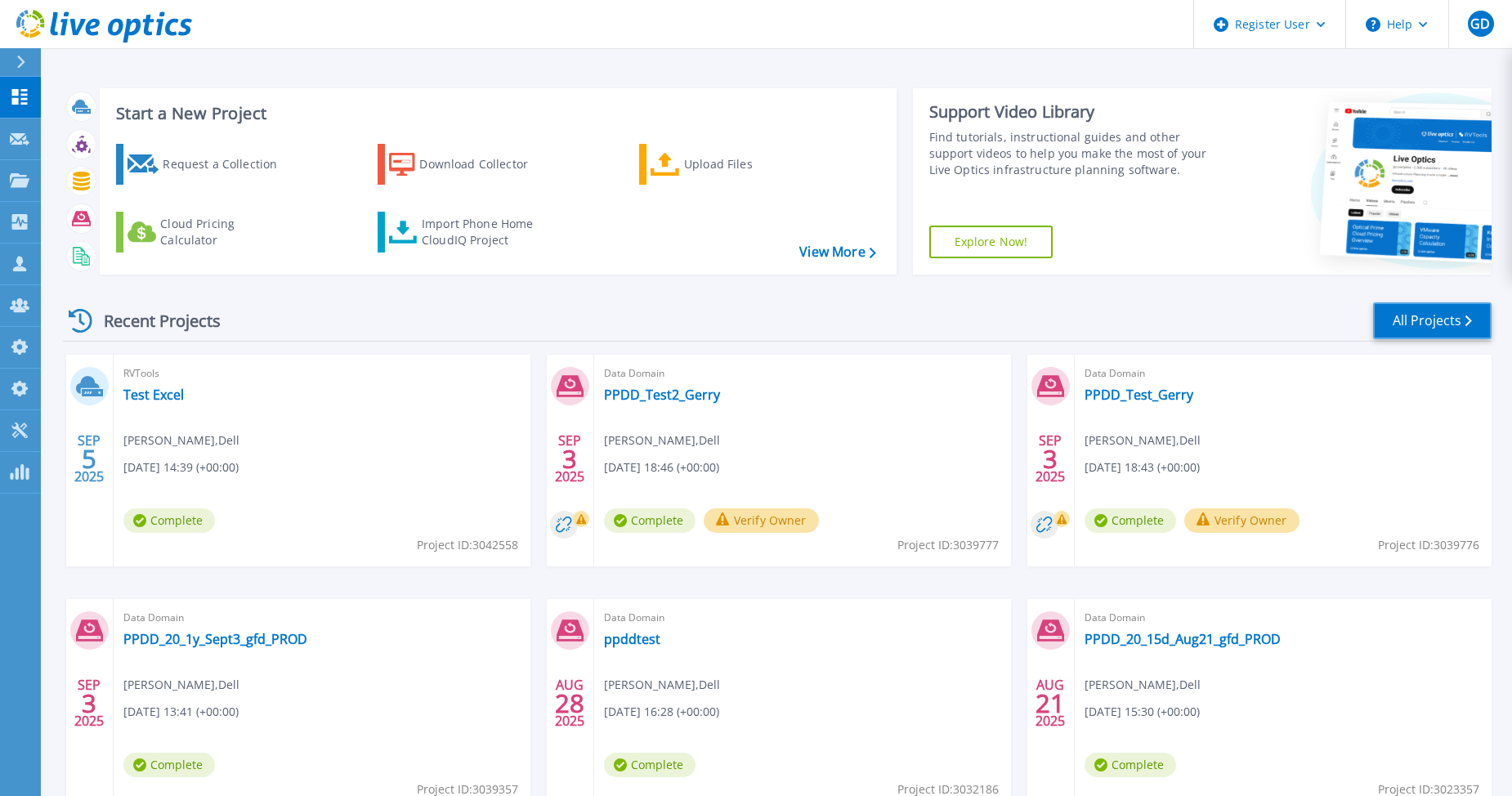
click at [1462, 322] on link "All Projects" at bounding box center [1432, 321] width 118 height 37
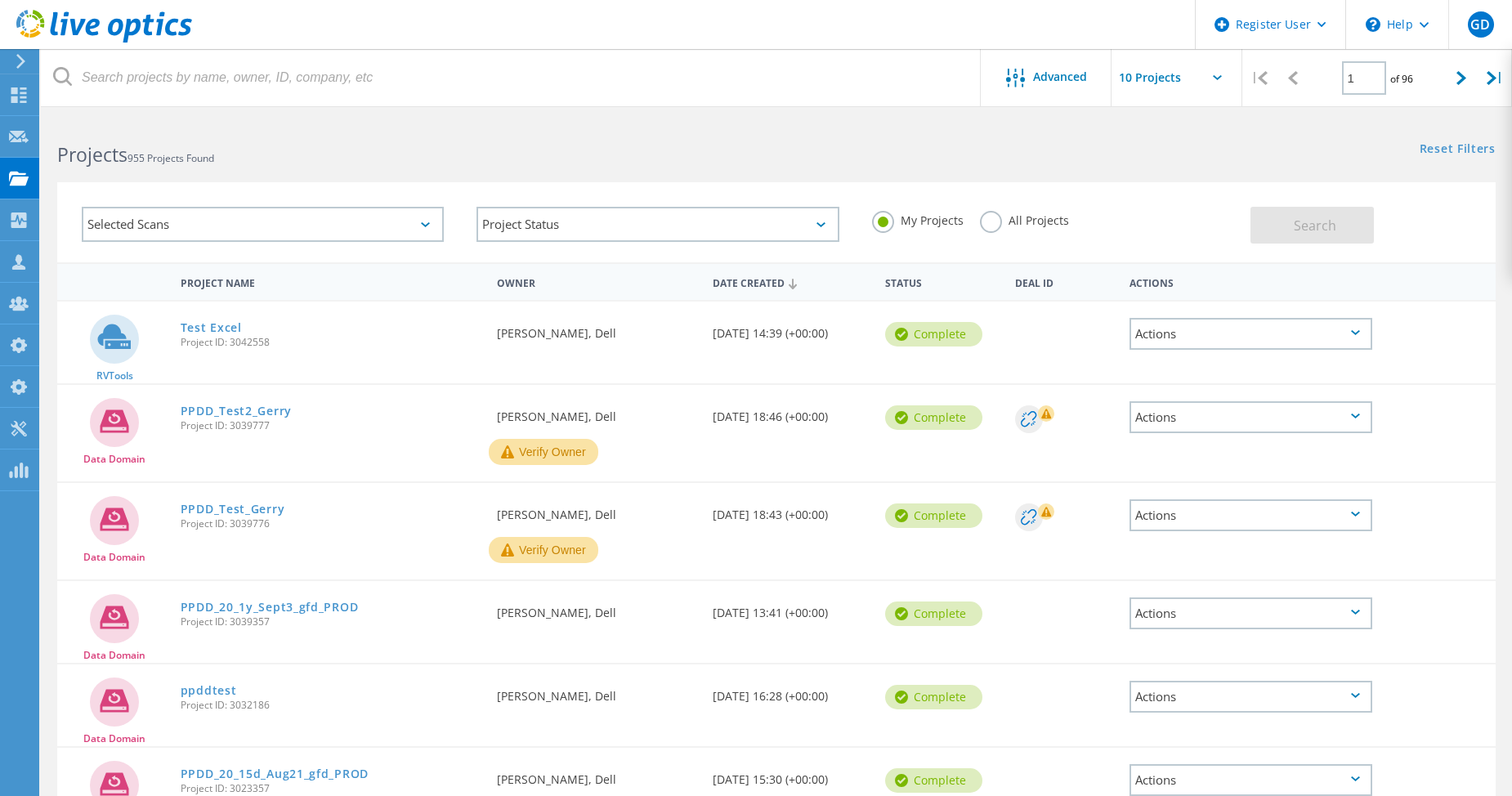
click at [991, 225] on label "All Projects" at bounding box center [1024, 218] width 89 height 15
click at [0, 0] on input "All Projects" at bounding box center [0, 0] width 0 height 0
click at [284, 227] on div "Selected Scans" at bounding box center [262, 224] width 362 height 35
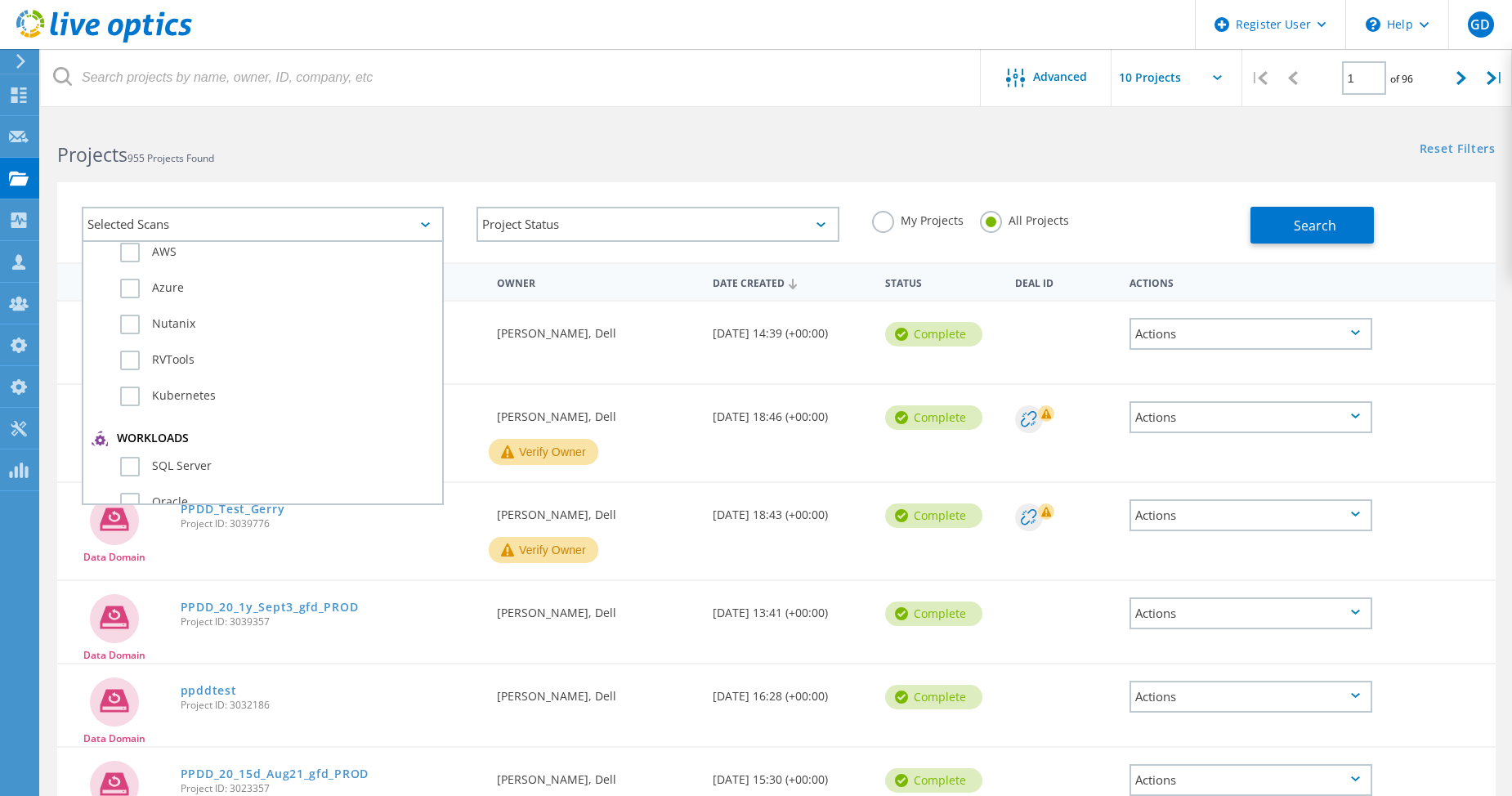
scroll to position [163, 0]
click at [132, 280] on label "RVTools" at bounding box center [277, 278] width 314 height 20
click at [0, 0] on input "RVTools" at bounding box center [0, 0] width 0 height 0
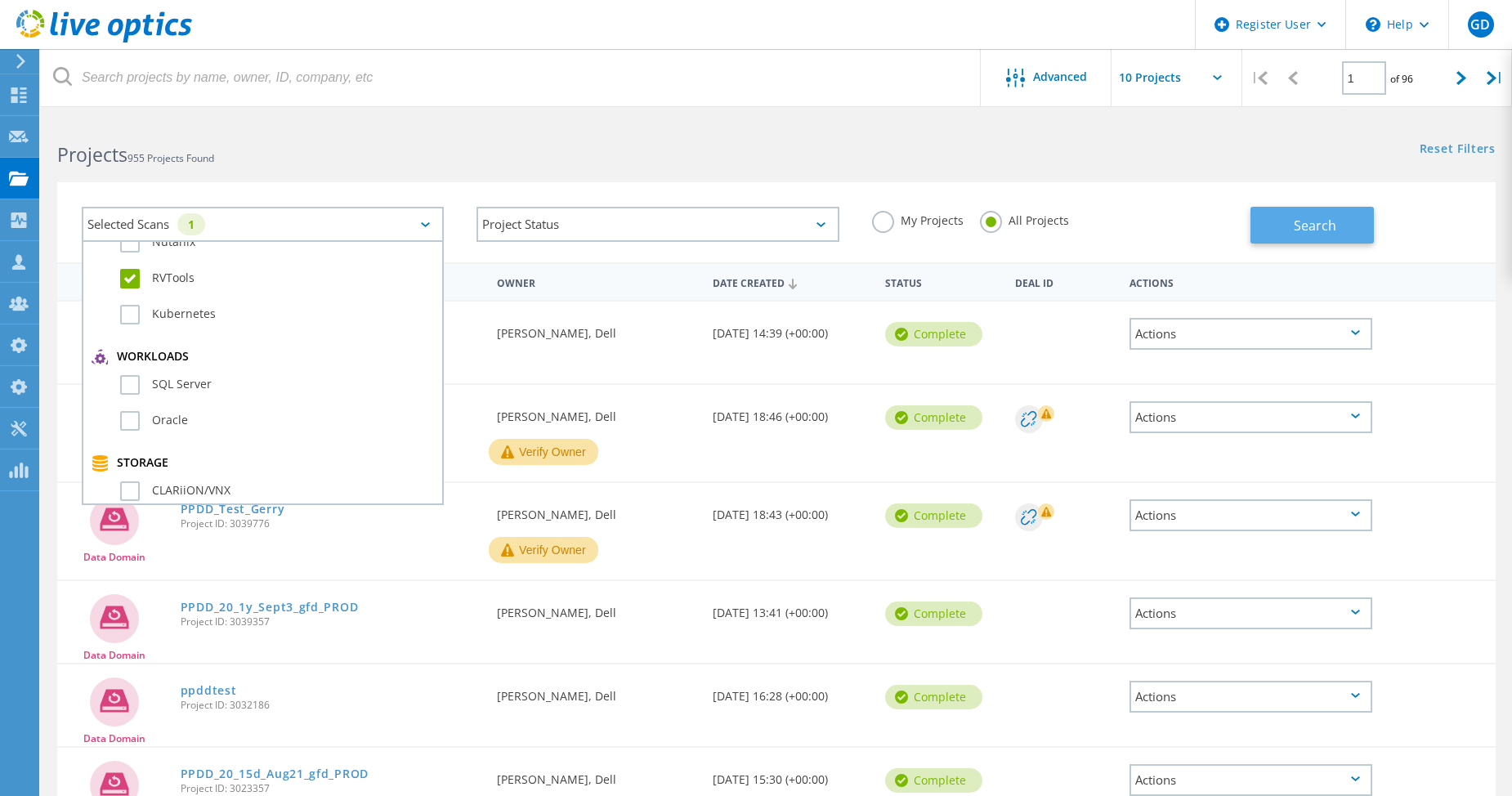
click at [1311, 219] on span "Search" at bounding box center [1314, 226] width 42 height 18
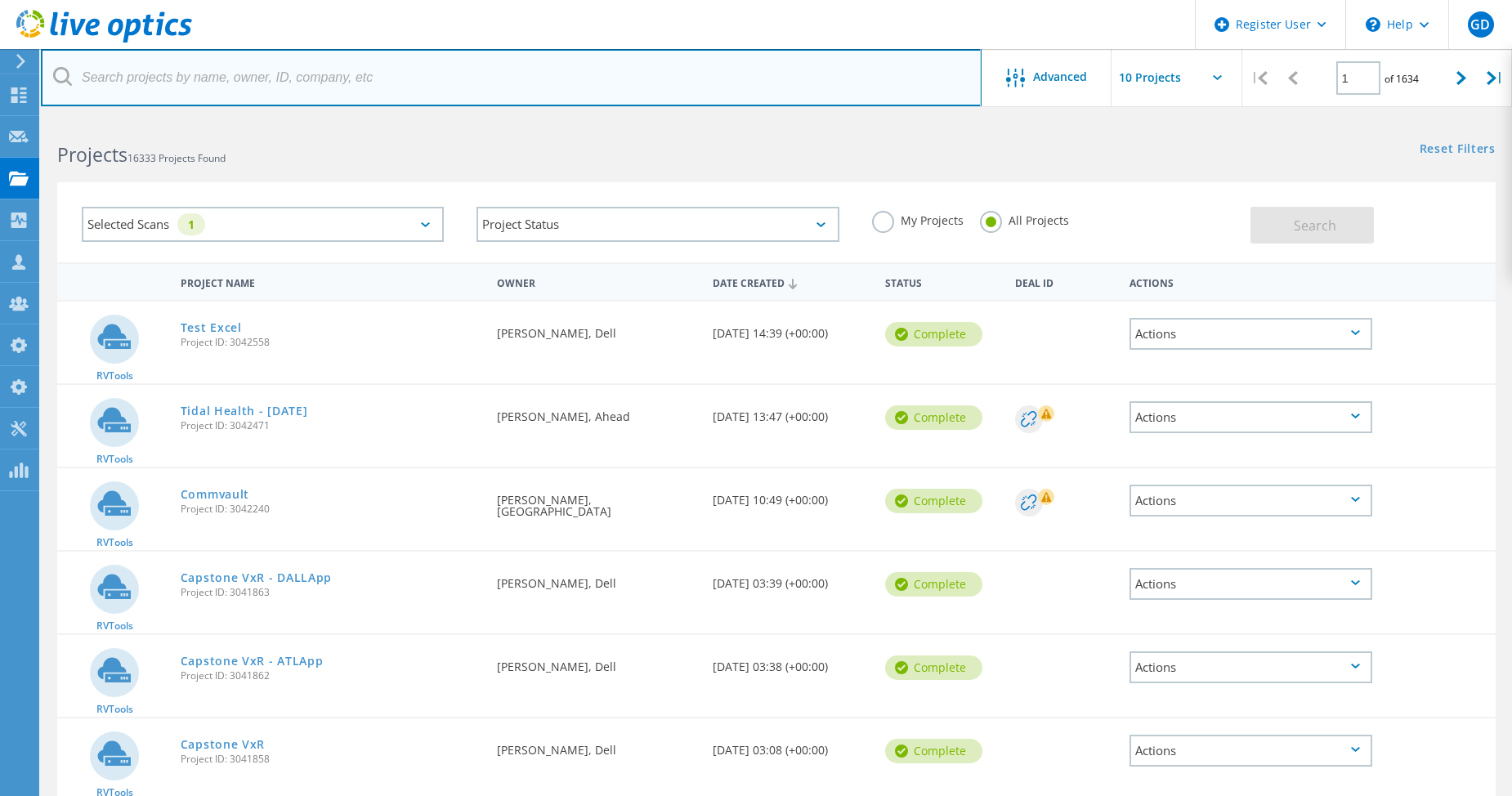
click at [271, 79] on input "text" at bounding box center [511, 78] width 941 height 57
type input "direct tv"
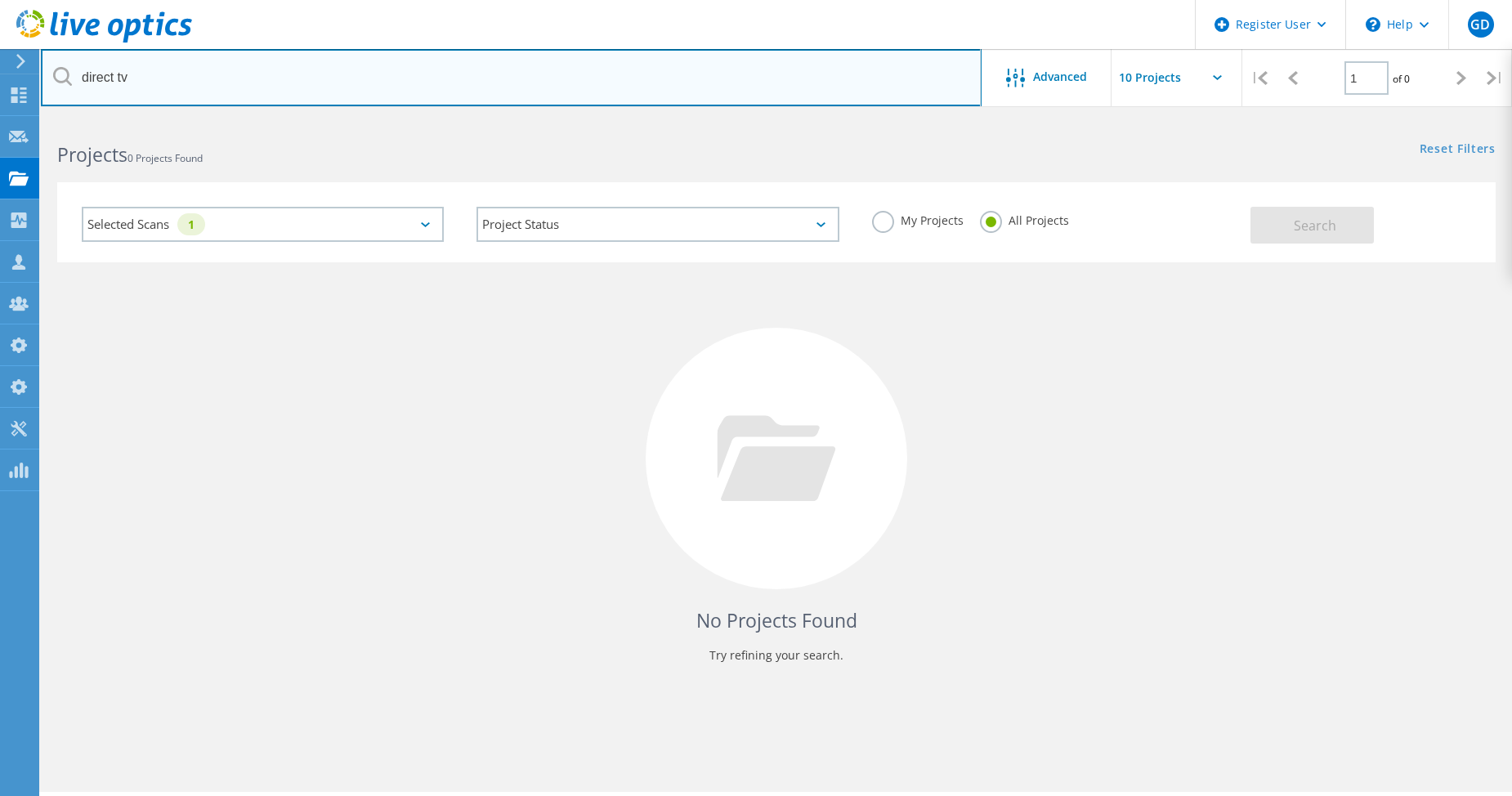
drag, startPoint x: 271, startPoint y: 79, endPoint x: 55, endPoint y: 93, distance: 216.5
click at [55, 93] on input "direct tv" at bounding box center [511, 78] width 941 height 57
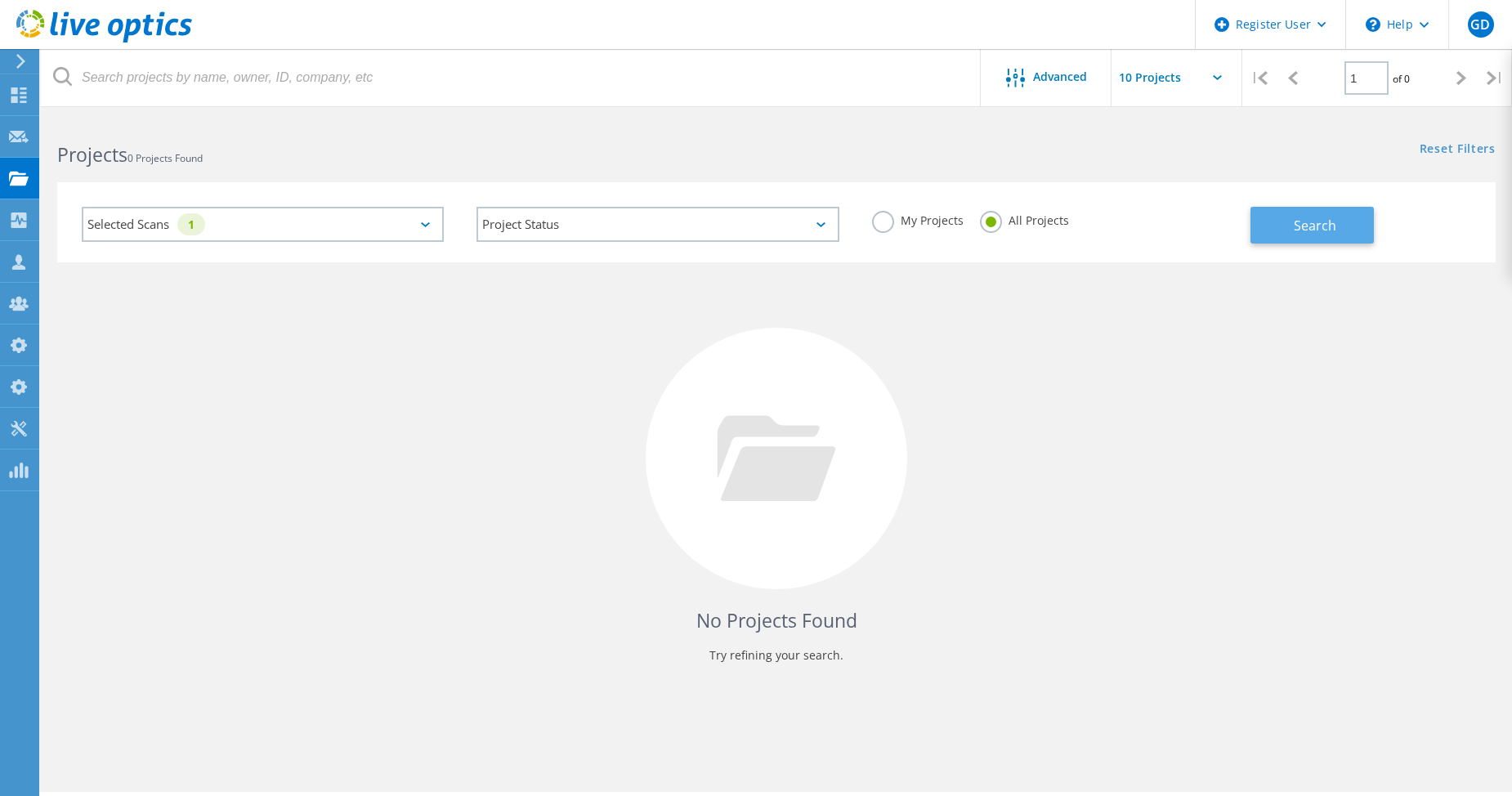
click at [1296, 225] on span "Search" at bounding box center [1314, 226] width 42 height 18
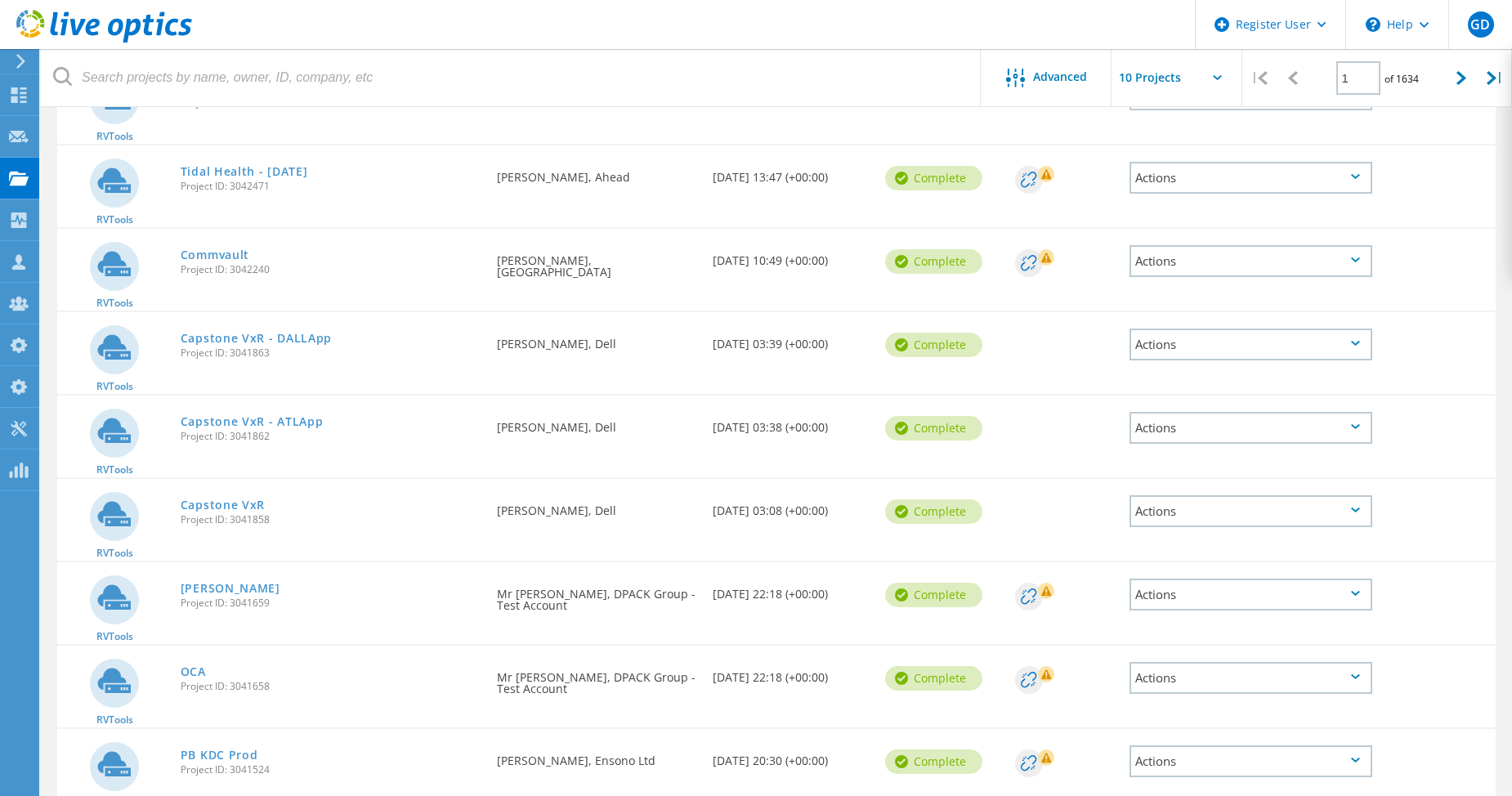
scroll to position [158, 0]
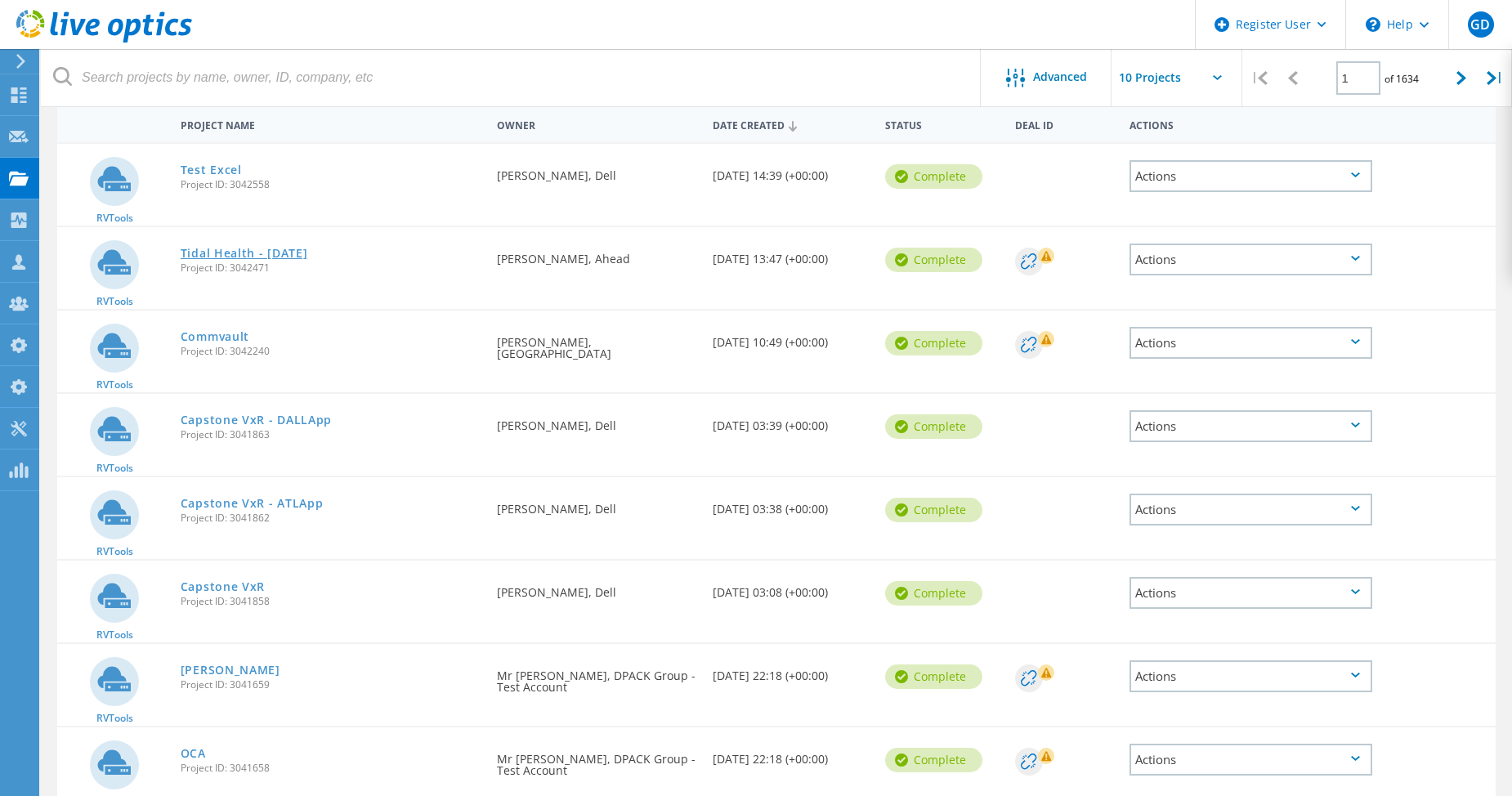
click at [228, 256] on link "Tidal Health - Sept 2025" at bounding box center [245, 252] width 127 height 12
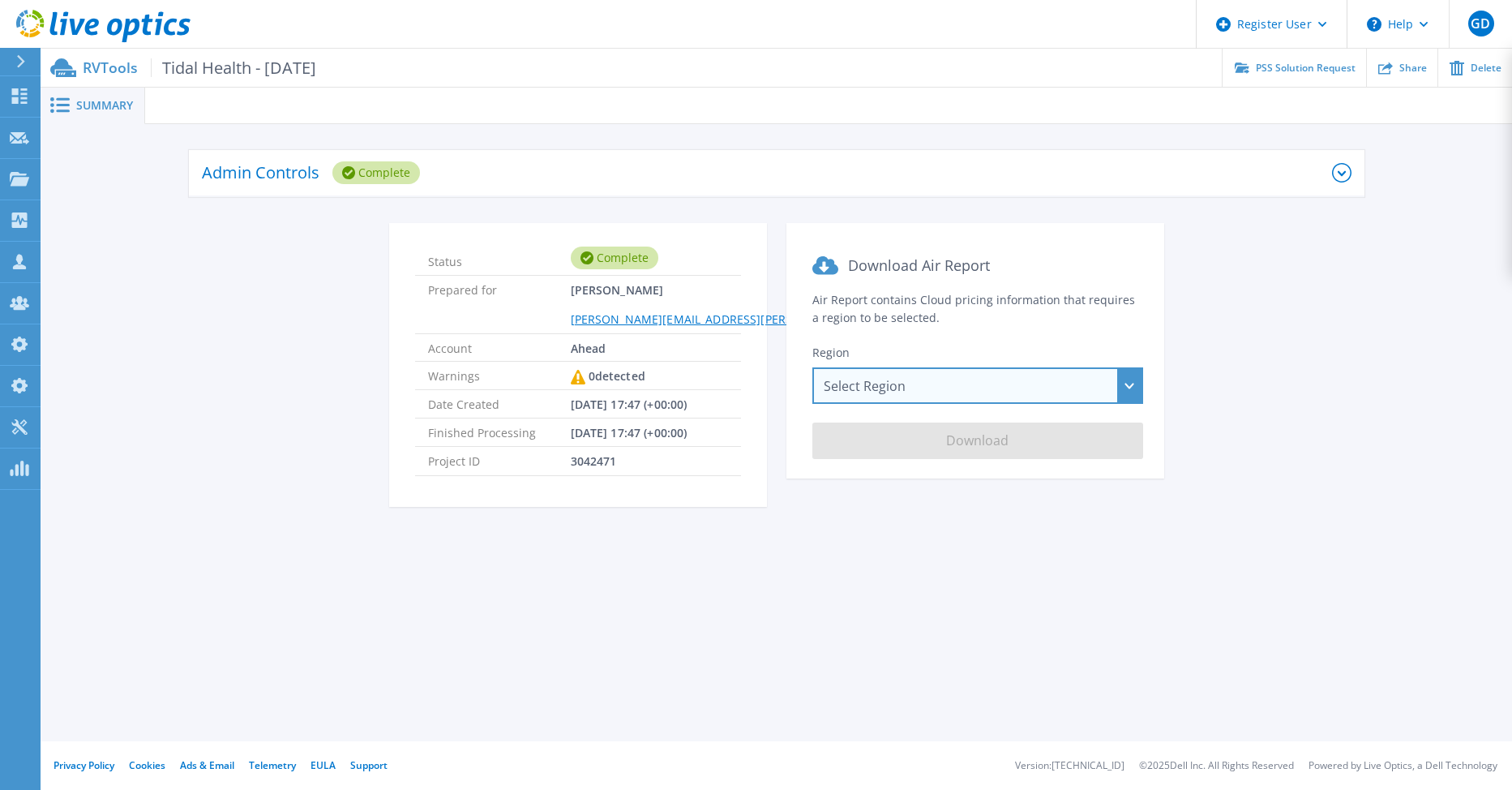
click at [1133, 391] on div "Select Region Asia Pacific (Hong Kong) Asia Pacific (Mumbai) Asia Pacific (Seou…" at bounding box center [978, 385] width 331 height 36
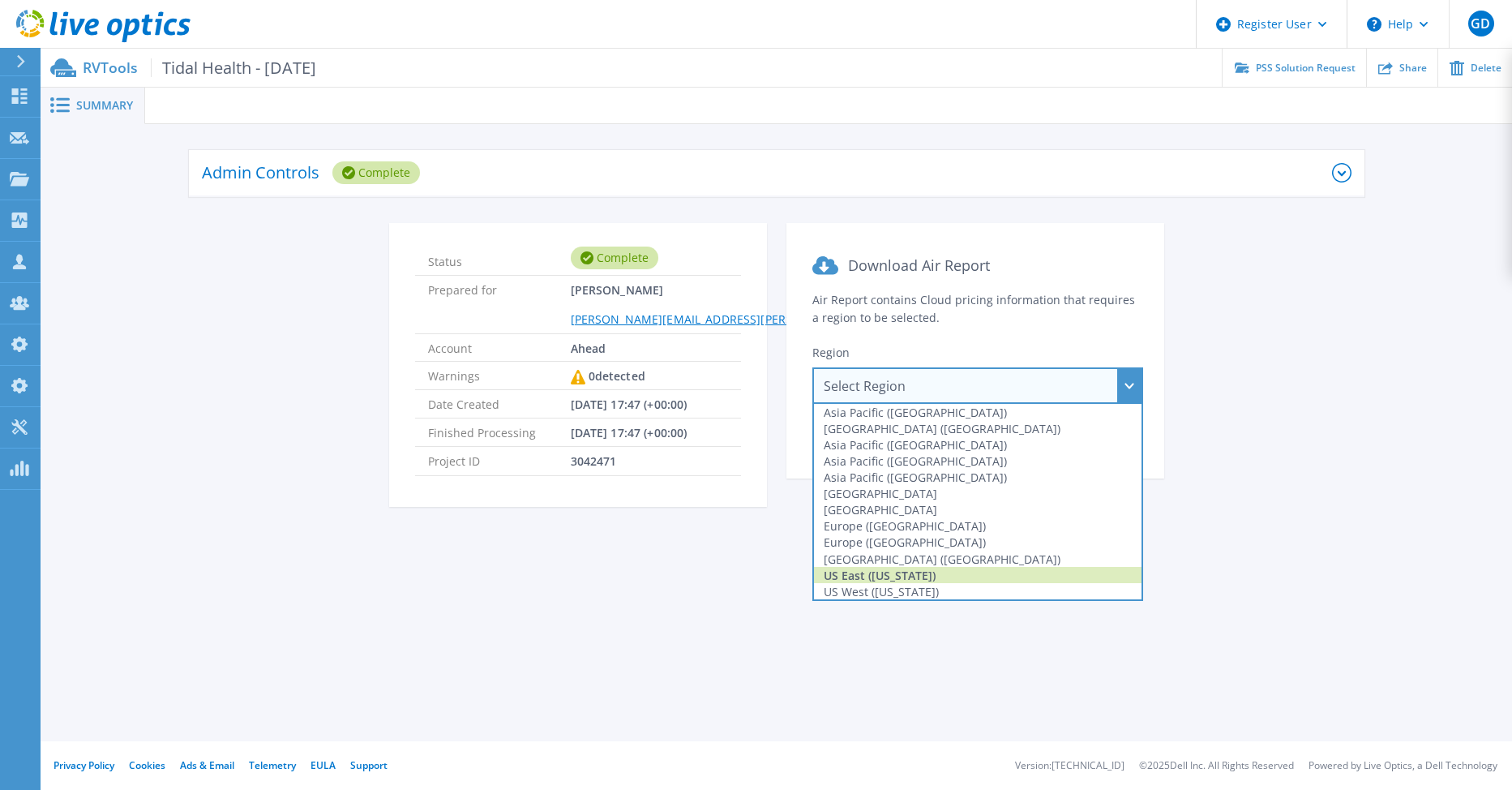
click at [963, 576] on div "US East (Virginia)" at bounding box center [978, 575] width 328 height 16
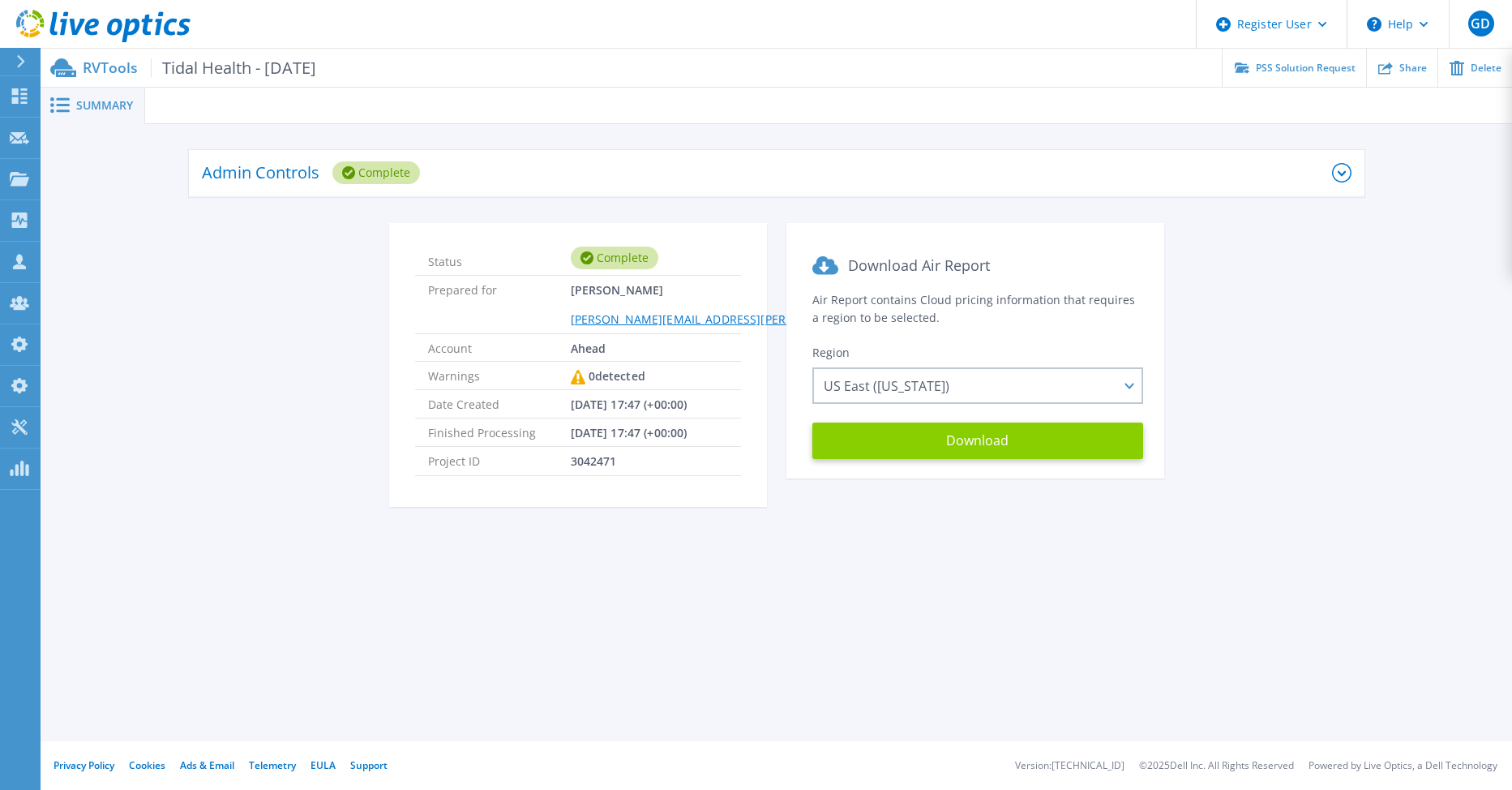
click at [985, 441] on button "Download" at bounding box center [978, 440] width 331 height 36
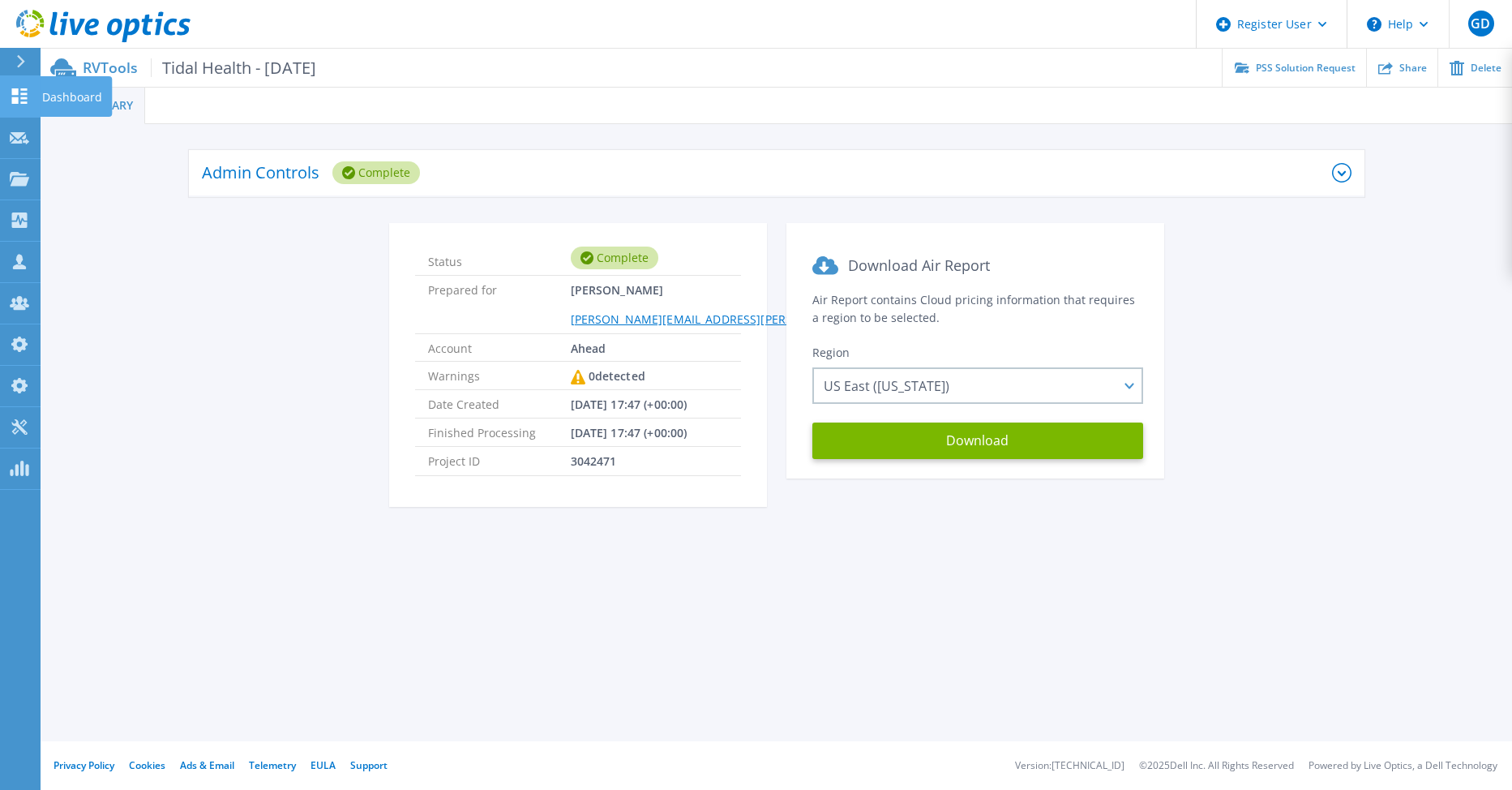
click at [28, 84] on link "Dashboard Dashboard" at bounding box center [20, 97] width 41 height 42
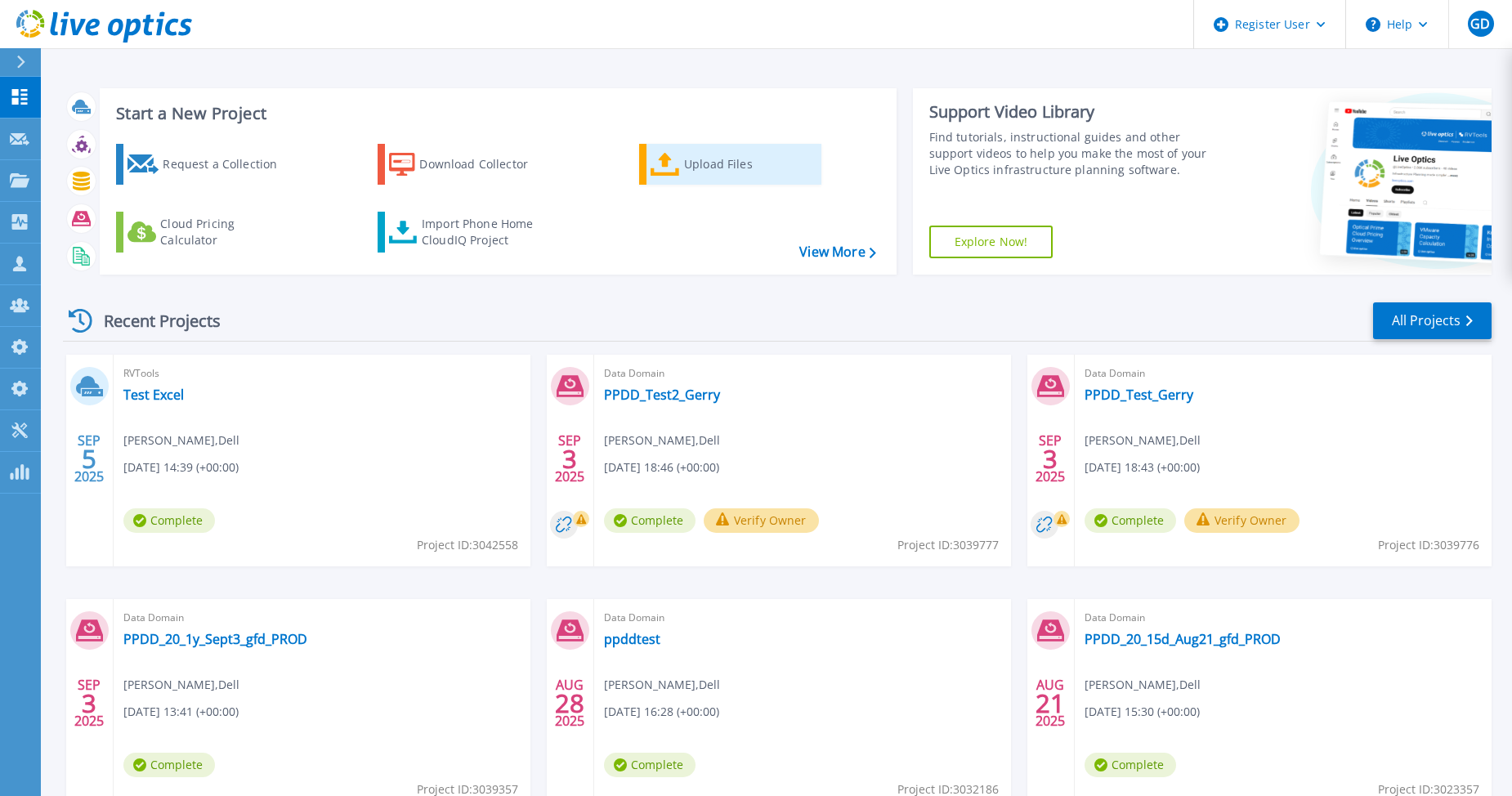
click at [709, 166] on div "Upload Files" at bounding box center [750, 164] width 131 height 32
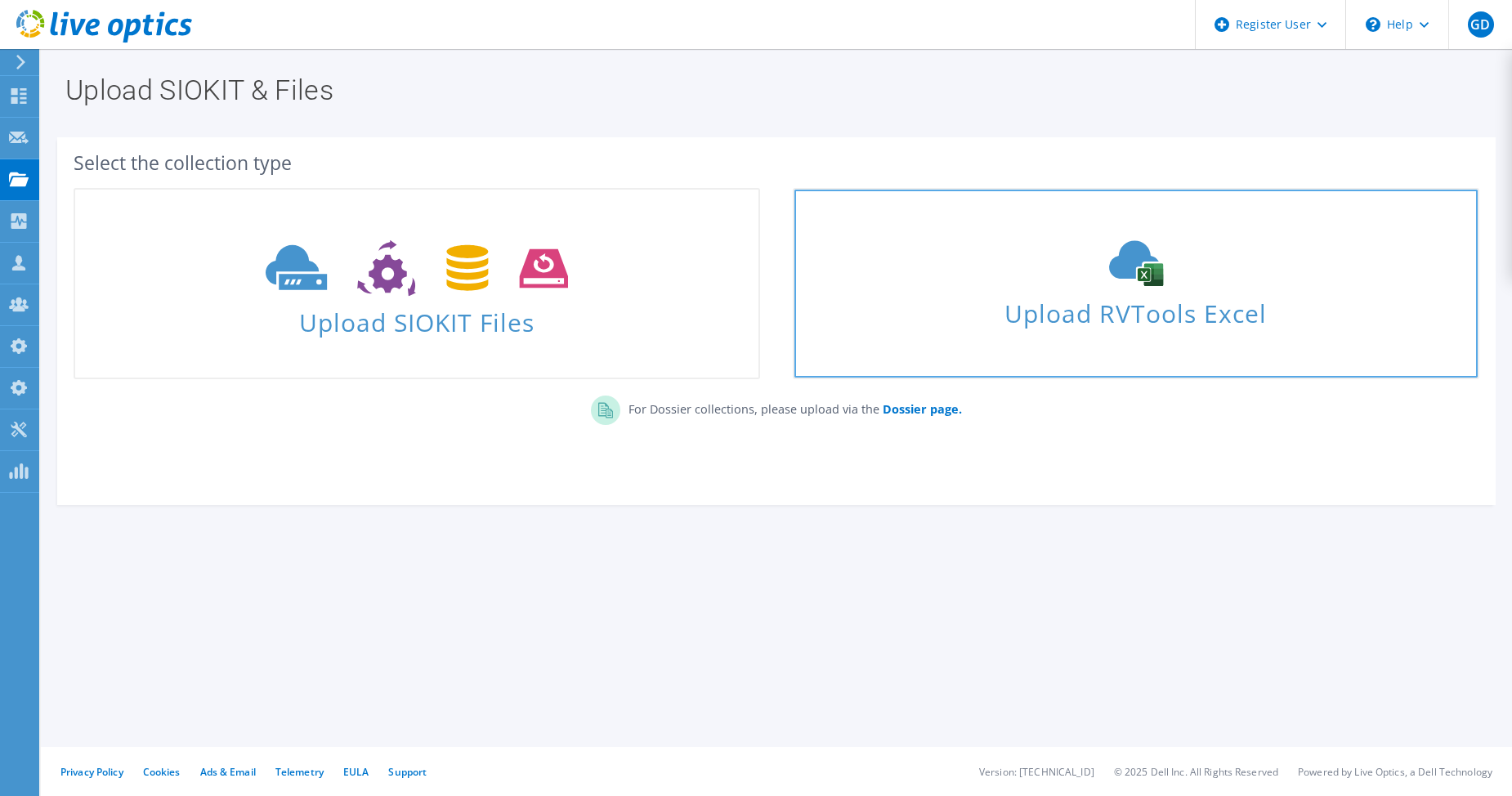
click at [1050, 311] on span "Upload RVTools Excel" at bounding box center [1136, 309] width 683 height 35
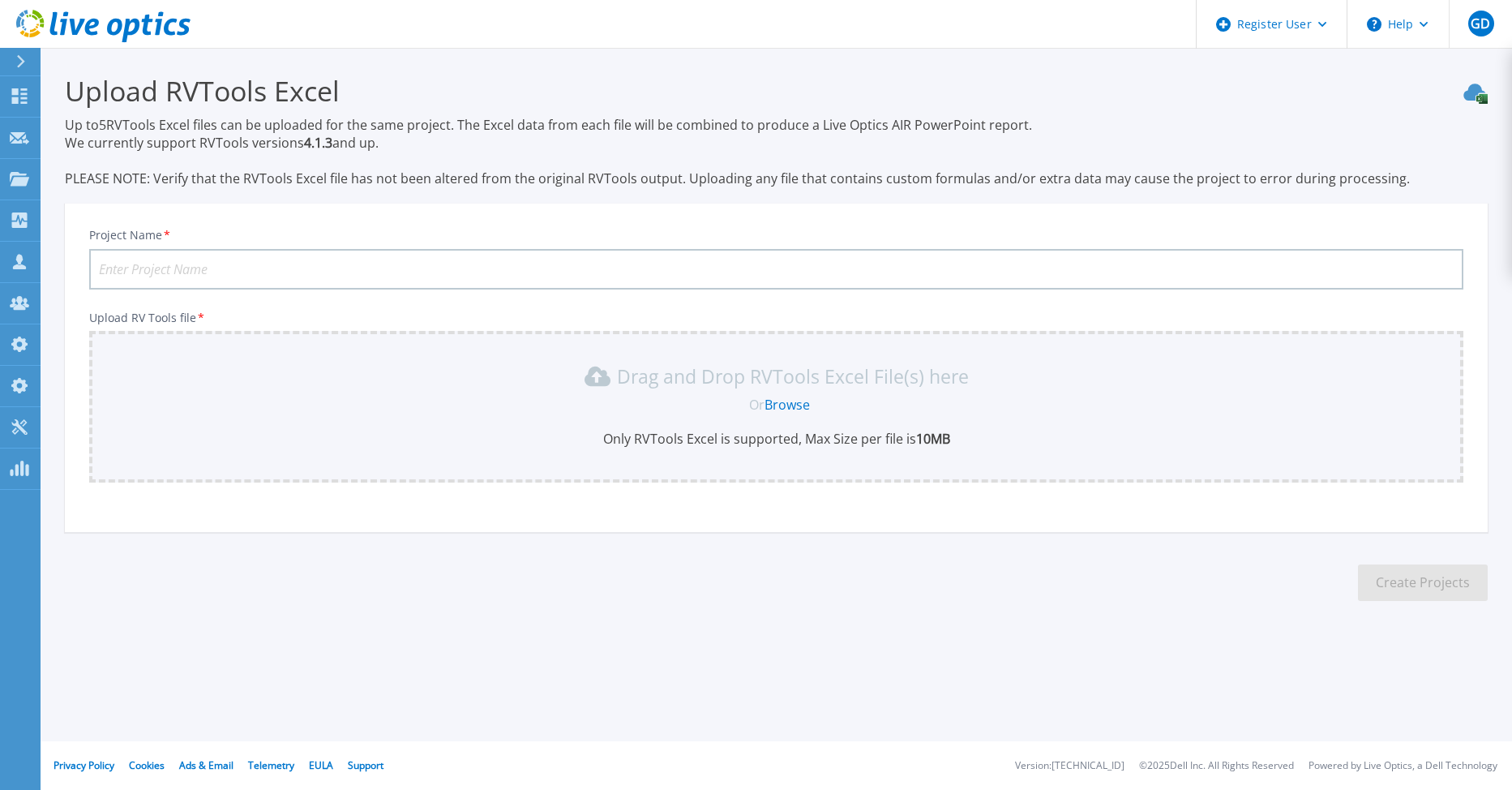
click at [385, 146] on p "Up to 5 RVTools Excel files can be uploaded for the same project. The Excel dat…" at bounding box center [776, 151] width 1423 height 71
